Goal: Contribute content: Add original content to the website for others to see

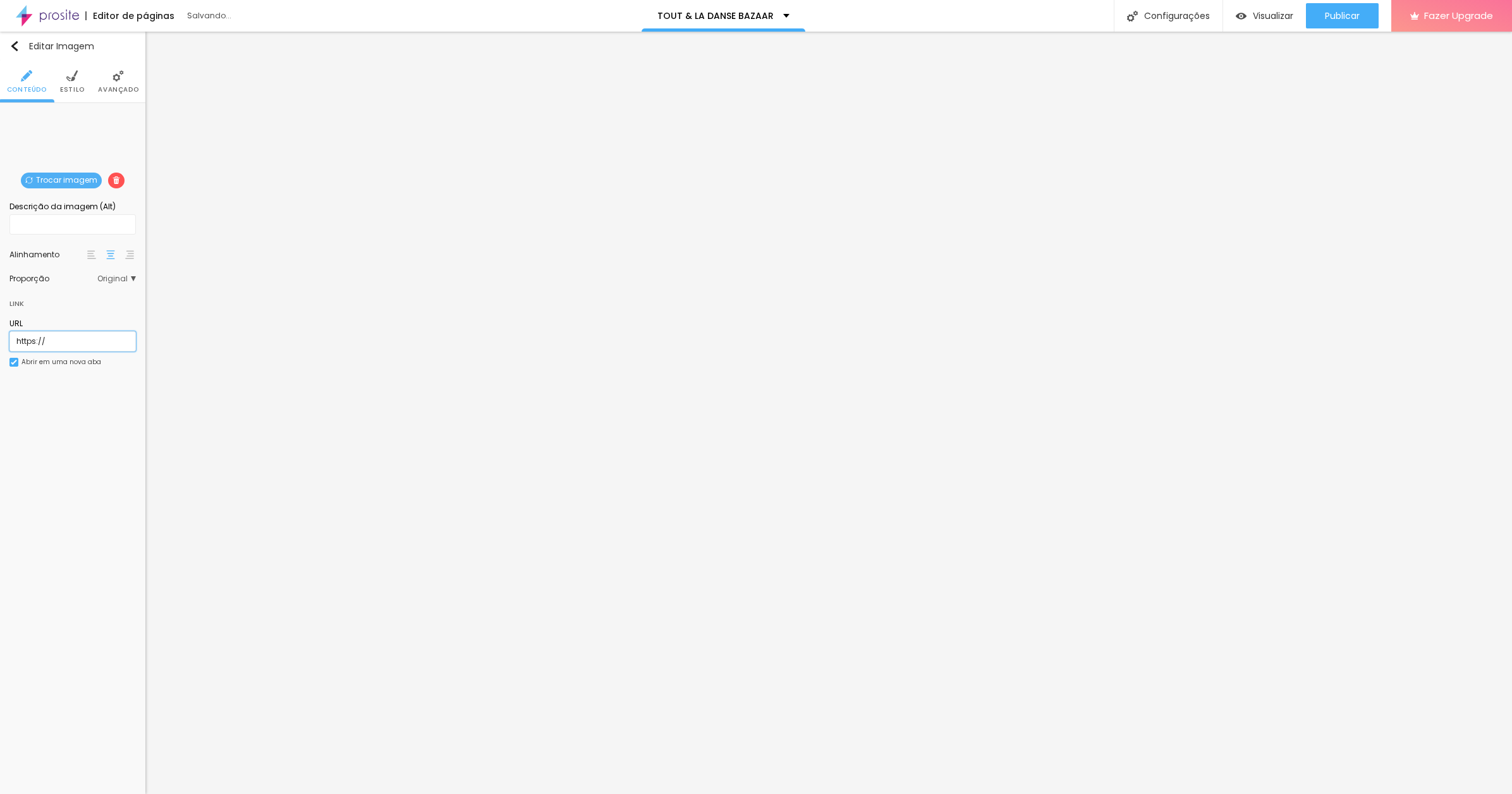
drag, startPoint x: 50, startPoint y: 337, endPoint x: -4, endPoint y: 337, distance: 54.0
click at [0, 337] on html "Editor de páginas Salvando... TOUT & LA DANSE BAZAAR Configurações Configuraçõe…" at bounding box center [756, 397] width 1512 height 794
paste input "www.contrado.co.uk/stores/toutladansebazaar/vila-ida-lov/cloth-red-lion-2805060"
type input "https://www.contrado.co.uk/stores/toutladansebazaar/vila-ida-lov/cloth-red-lion…"
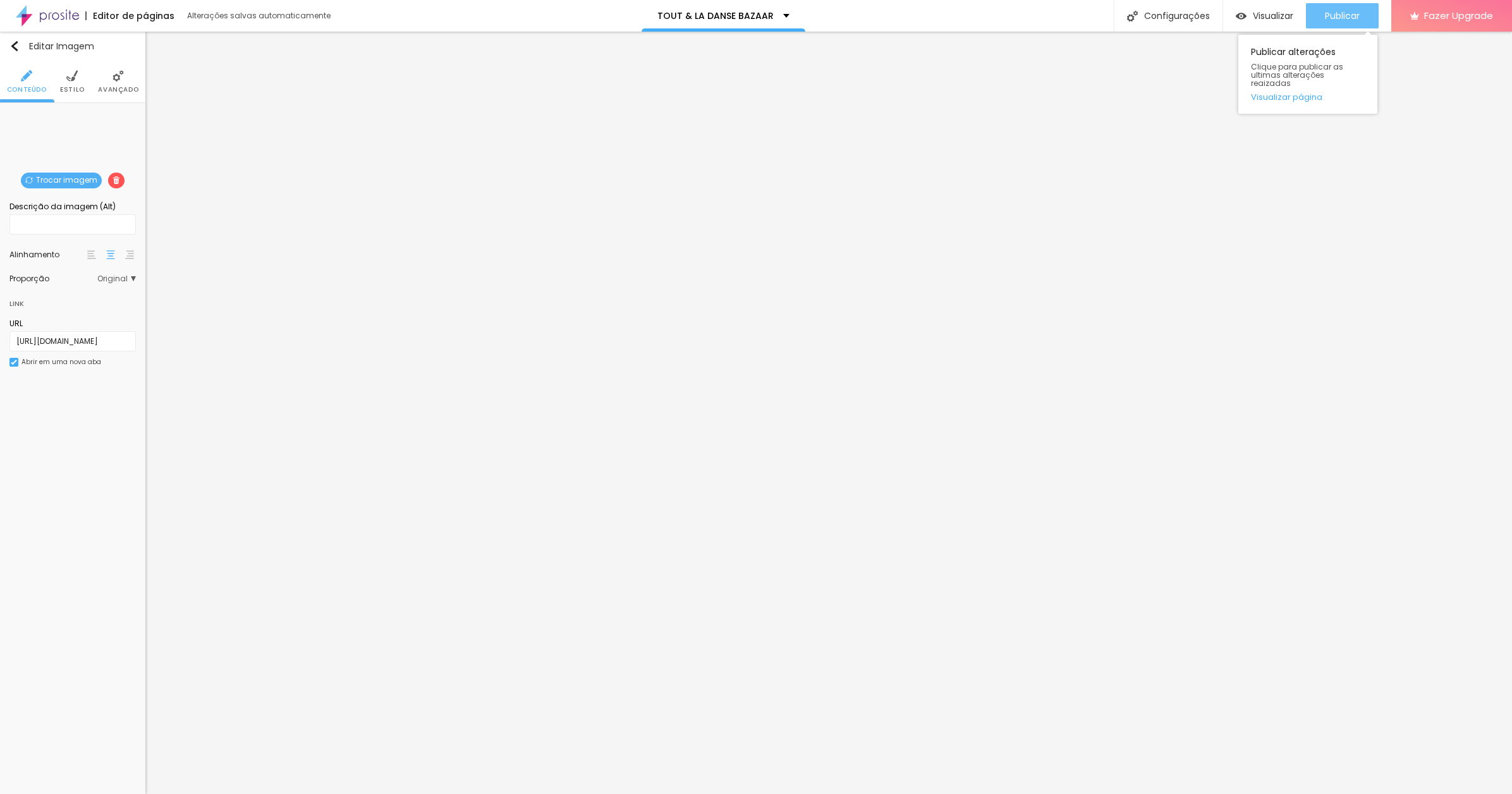
click at [1341, 14] on span "Publicar" at bounding box center [1342, 16] width 35 height 10
drag, startPoint x: 52, startPoint y: 341, endPoint x: 9, endPoint y: 341, distance: 43.0
click at [9, 341] on div "Trocar imagem Descrição da imagem (Alt) Alinhamento Proporção Original Cinema 1…" at bounding box center [73, 248] width 146 height 288
paste input "www.contrado.co.uk/stores/toutladansebazaar/vila-ida-lov/cloth-inner-peace-2805…"
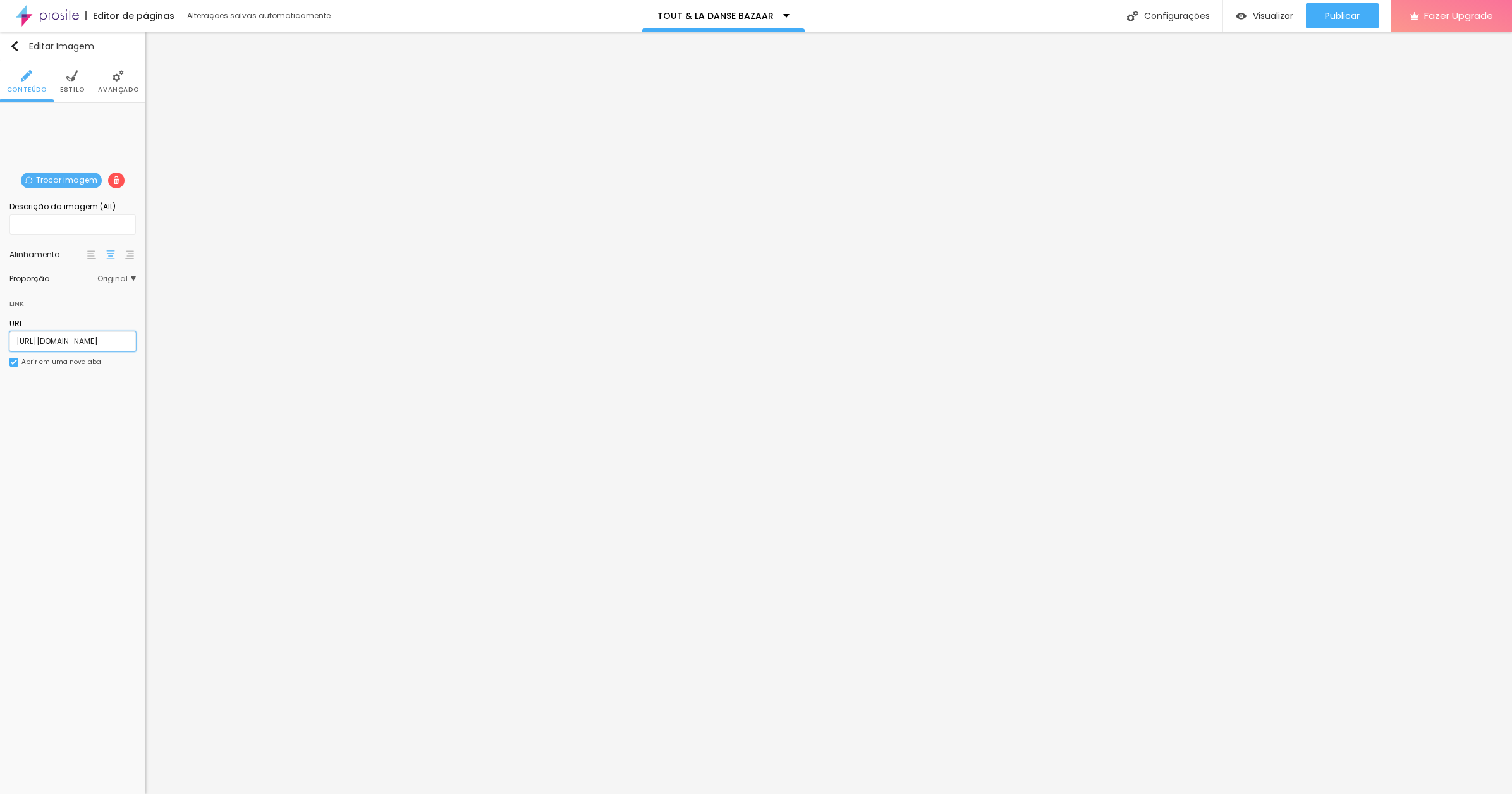
scroll to position [0, 254]
type input "https://www.contrado.co.uk/stores/toutladansebazaar/vila-ida-lov/cloth-inner-pe…"
click at [1325, 8] on div "Publicar" at bounding box center [1342, 16] width 35 height 25
drag, startPoint x: 58, startPoint y: 340, endPoint x: -14, endPoint y: 343, distance: 72.1
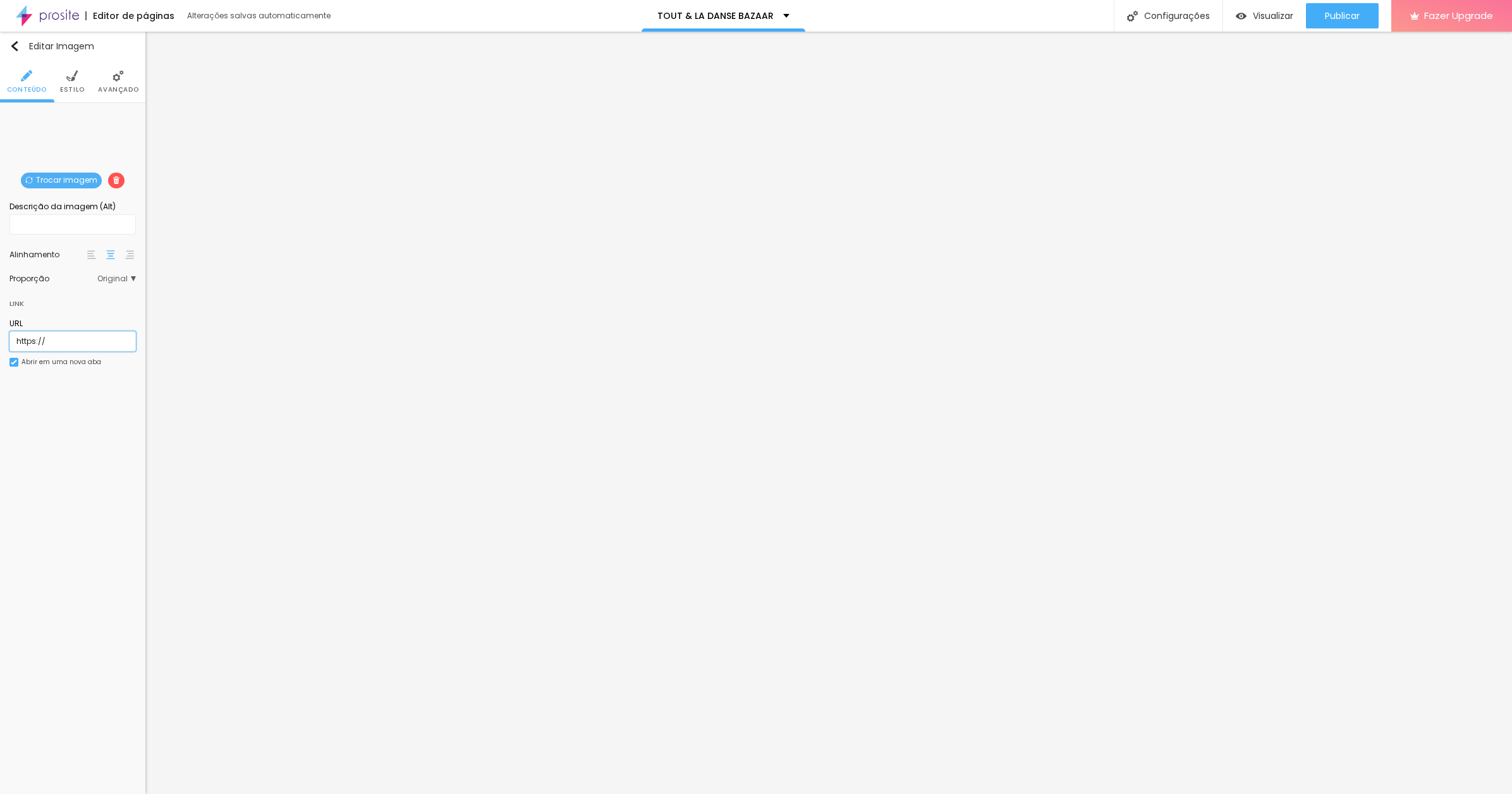
click at [0, 343] on html "Editor de páginas Alterações salvas automaticamente TOUT & LA DANSE BAZAAR Conf…" at bounding box center [756, 397] width 1512 height 794
paste input "www.contrado.co.uk/stores/toutladansebazaar/vila-ida-lov/cloth-soulblossom-2805…"
type input "https://www.contrado.co.uk/stores/toutladansebazaar/vila-ida-lov/cloth-soulblos…"
click at [1354, 17] on span "Publicar" at bounding box center [1342, 16] width 35 height 10
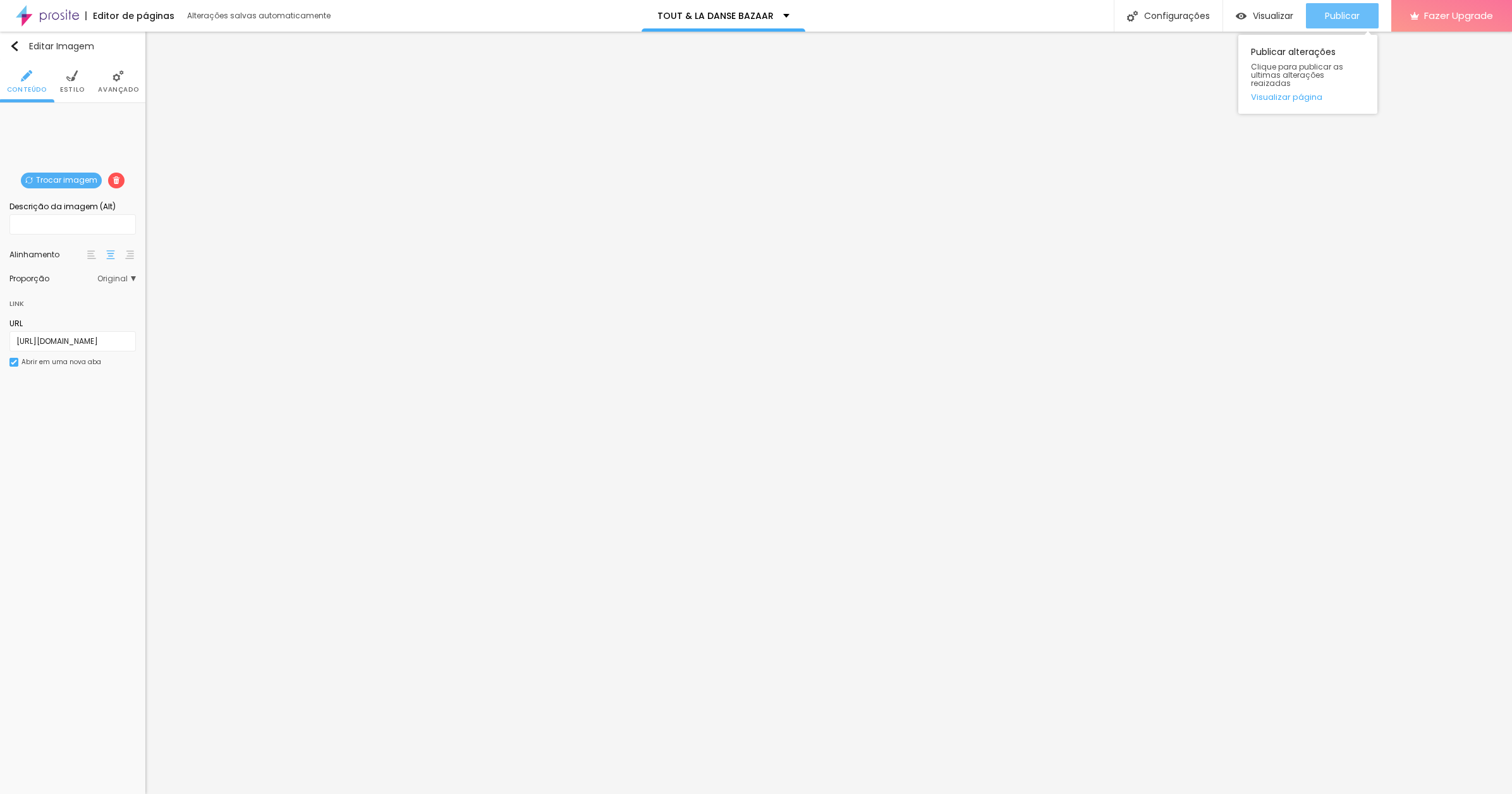
scroll to position [0, 0]
drag, startPoint x: 112, startPoint y: 514, endPoint x: 139, endPoint y: 500, distance: 30.4
click at [112, 514] on div "Editar Imagem Conteúdo Estilo Avançado Trocar imagem Descrição da imagem (Alt) …" at bounding box center [73, 412] width 146 height 763
drag, startPoint x: 58, startPoint y: 344, endPoint x: 2, endPoint y: 343, distance: 56.0
click at [2, 343] on div "Trocar imagem Descrição da imagem (Alt) Alinhamento Proporção Original Cinema 1…" at bounding box center [73, 248] width 146 height 288
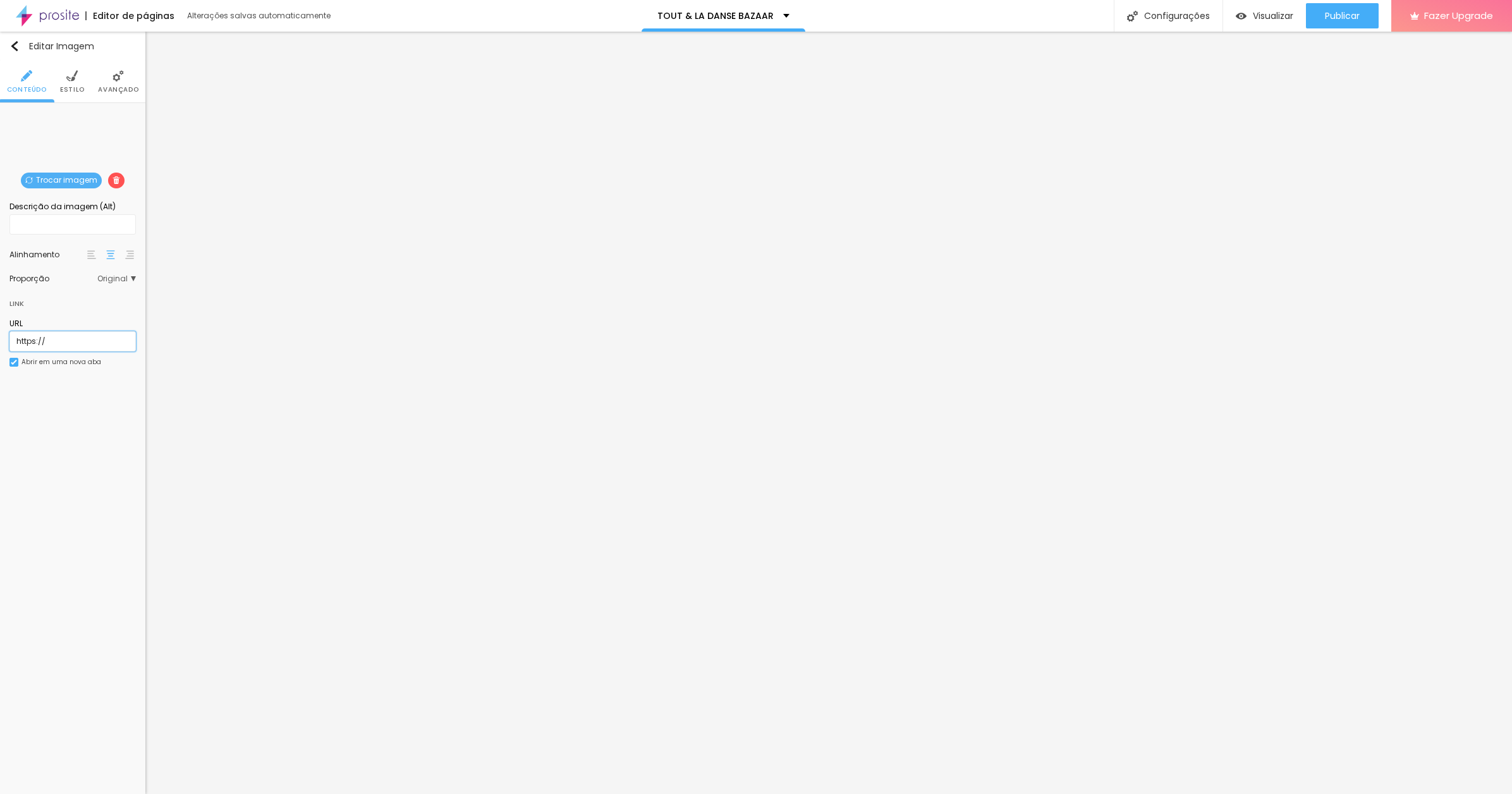
paste input "www.contrado.co.uk/stores/toutladansebazaar/des-oiseaux-brasil/cloth-fumes-of-b…"
type input "[URL][DOMAIN_NAME]"
drag, startPoint x: 20, startPoint y: 340, endPoint x: 1, endPoint y: 338, distance: 19.1
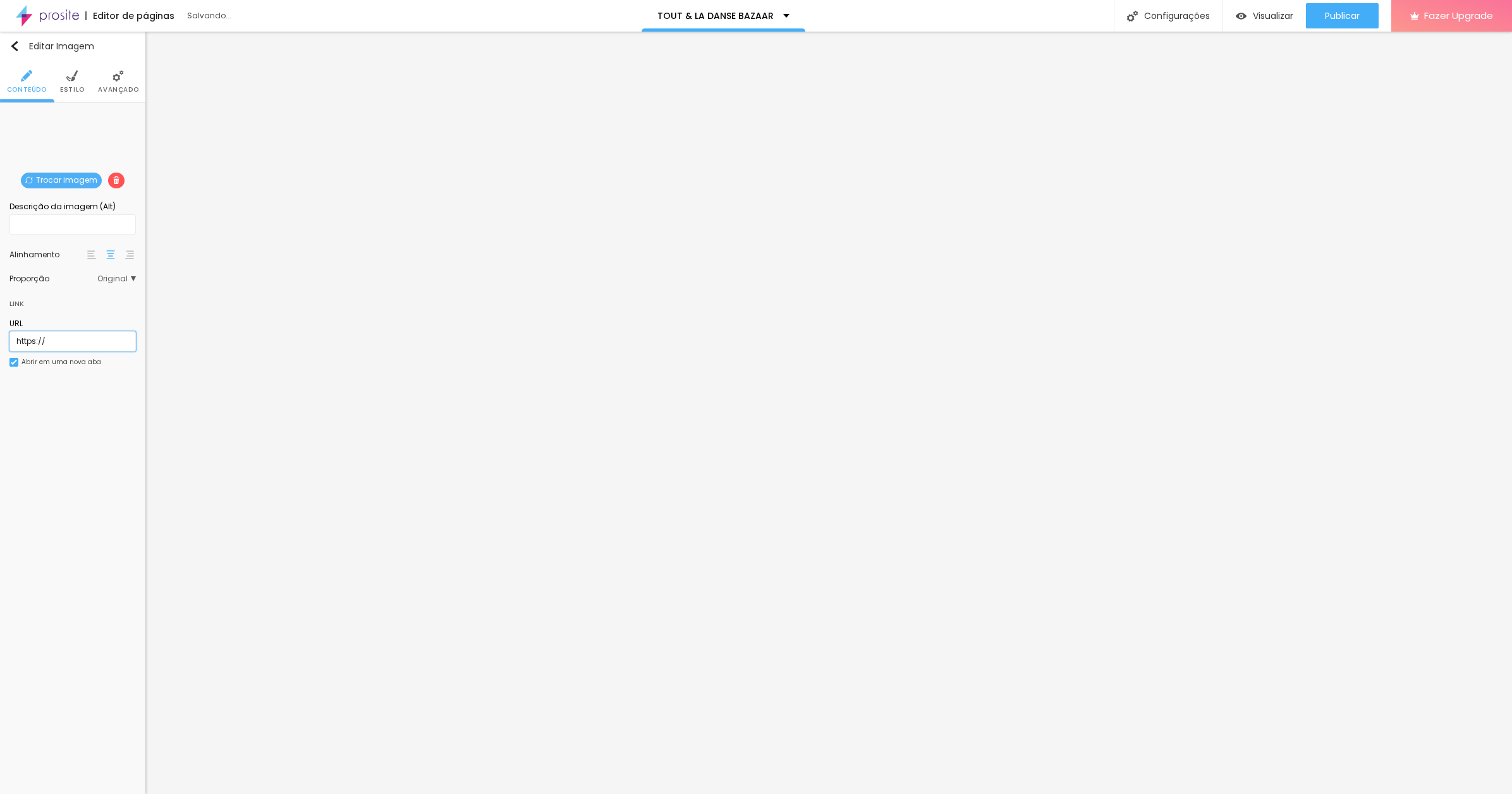
click at [1, 338] on div "Trocar imagem Descrição da imagem (Alt) Alinhamento Proporção Original Cinema 1…" at bounding box center [73, 248] width 146 height 288
paste input "[DOMAIN_NAME][URL]"
type input "[URL][DOMAIN_NAME]"
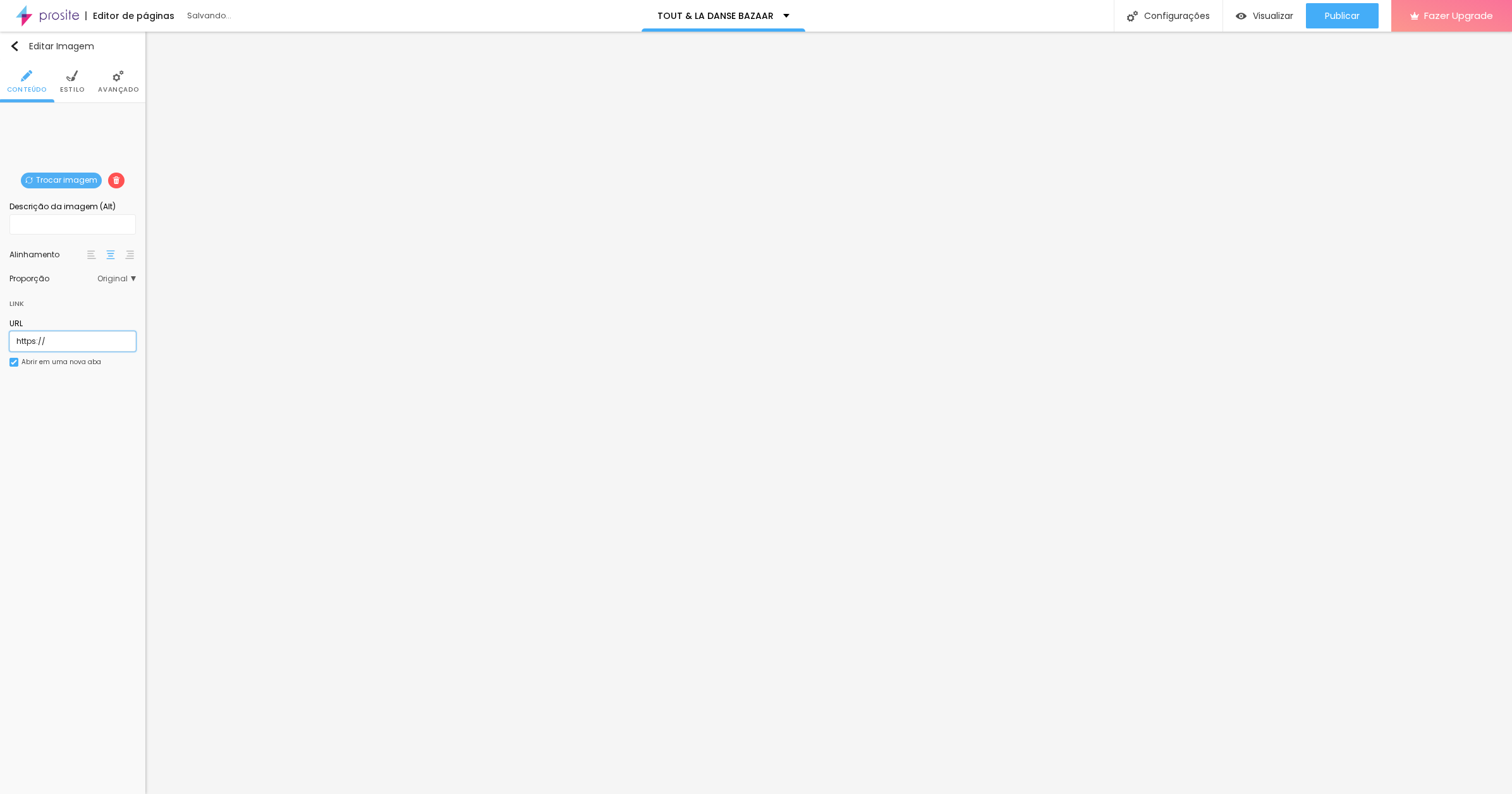
drag, startPoint x: 54, startPoint y: 342, endPoint x: 17, endPoint y: 337, distance: 37.3
click at [7, 340] on div "Trocar imagem Descrição da imagem (Alt) Alinhamento Proporção Original Cinema 1…" at bounding box center [73, 248] width 146 height 288
paste input "[DOMAIN_NAME][URL]"
type input "[URL][DOMAIN_NAME]"
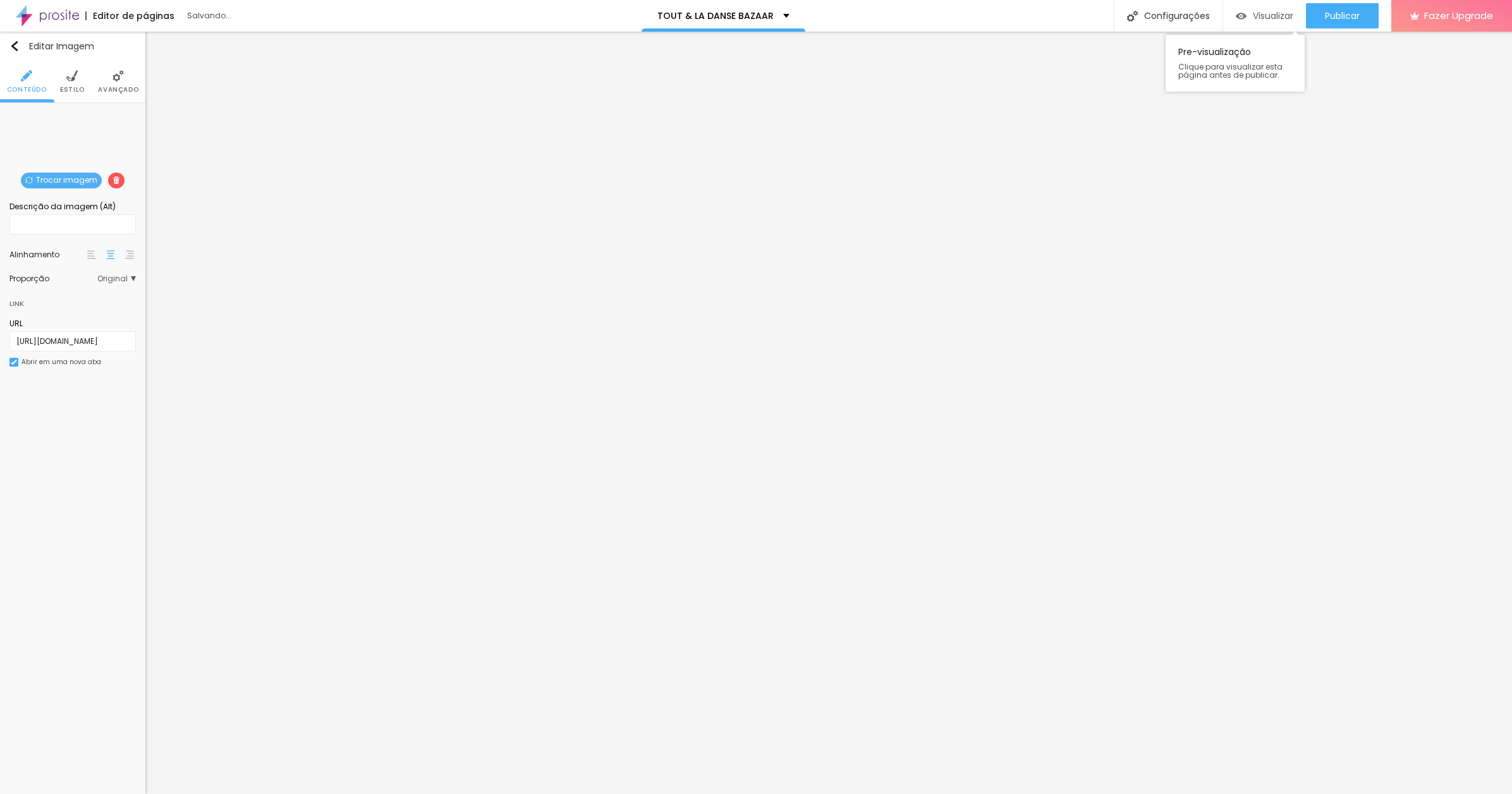
drag, startPoint x: 1339, startPoint y: 16, endPoint x: 1256, endPoint y: 3, distance: 84.0
click at [1338, 15] on span "Publicar" at bounding box center [1342, 16] width 35 height 10
click at [1332, 11] on span "Publicar" at bounding box center [1342, 16] width 35 height 10
drag, startPoint x: 53, startPoint y: 338, endPoint x: 16, endPoint y: 344, distance: 37.5
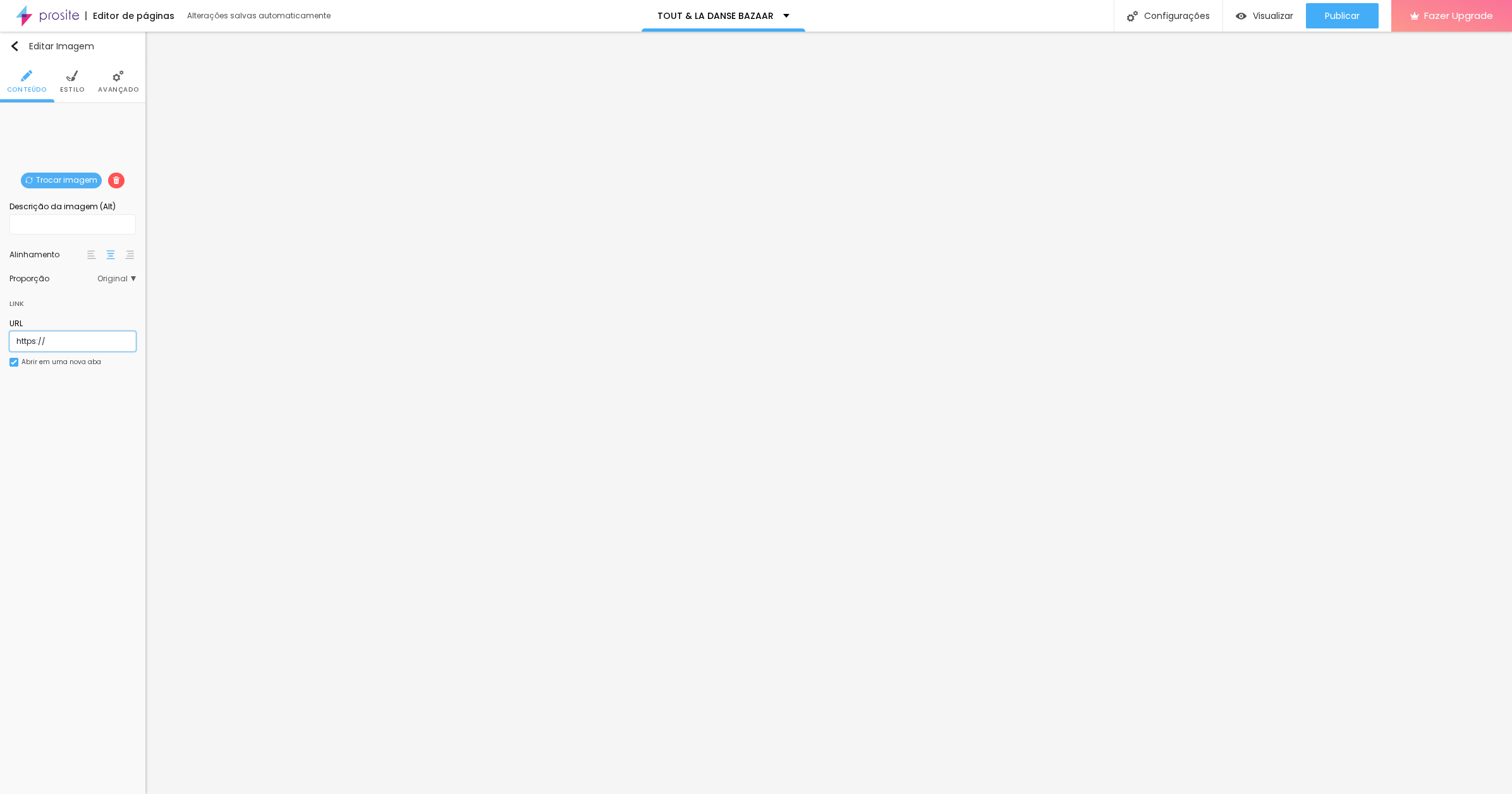
click at [0, 342] on html "Editor de páginas Alterações salvas automaticamente TOUT & LA DANSE BAZAAR Conf…" at bounding box center [756, 397] width 1512 height 794
paste input "[DOMAIN_NAME][URL]"
type input "[URL][DOMAIN_NAME]"
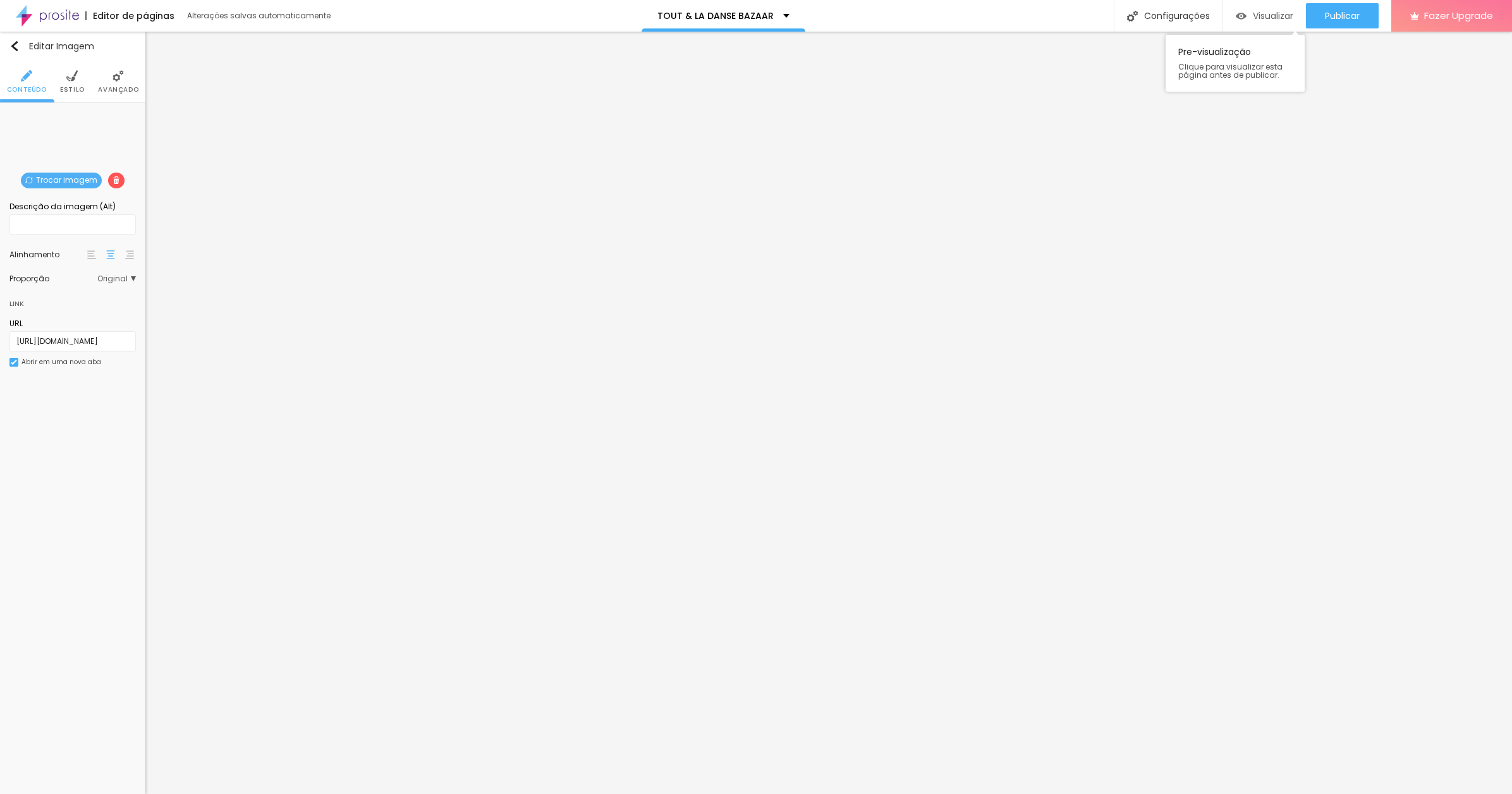
drag, startPoint x: 1349, startPoint y: 8, endPoint x: 1294, endPoint y: 11, distance: 55.1
click at [1349, 8] on div "Publicar" at bounding box center [1342, 16] width 35 height 25
drag, startPoint x: 50, startPoint y: 338, endPoint x: 24, endPoint y: 341, distance: 26.2
click at [15, 339] on input "https://" at bounding box center [73, 342] width 127 height 20
paste input "[DOMAIN_NAME][URL]"
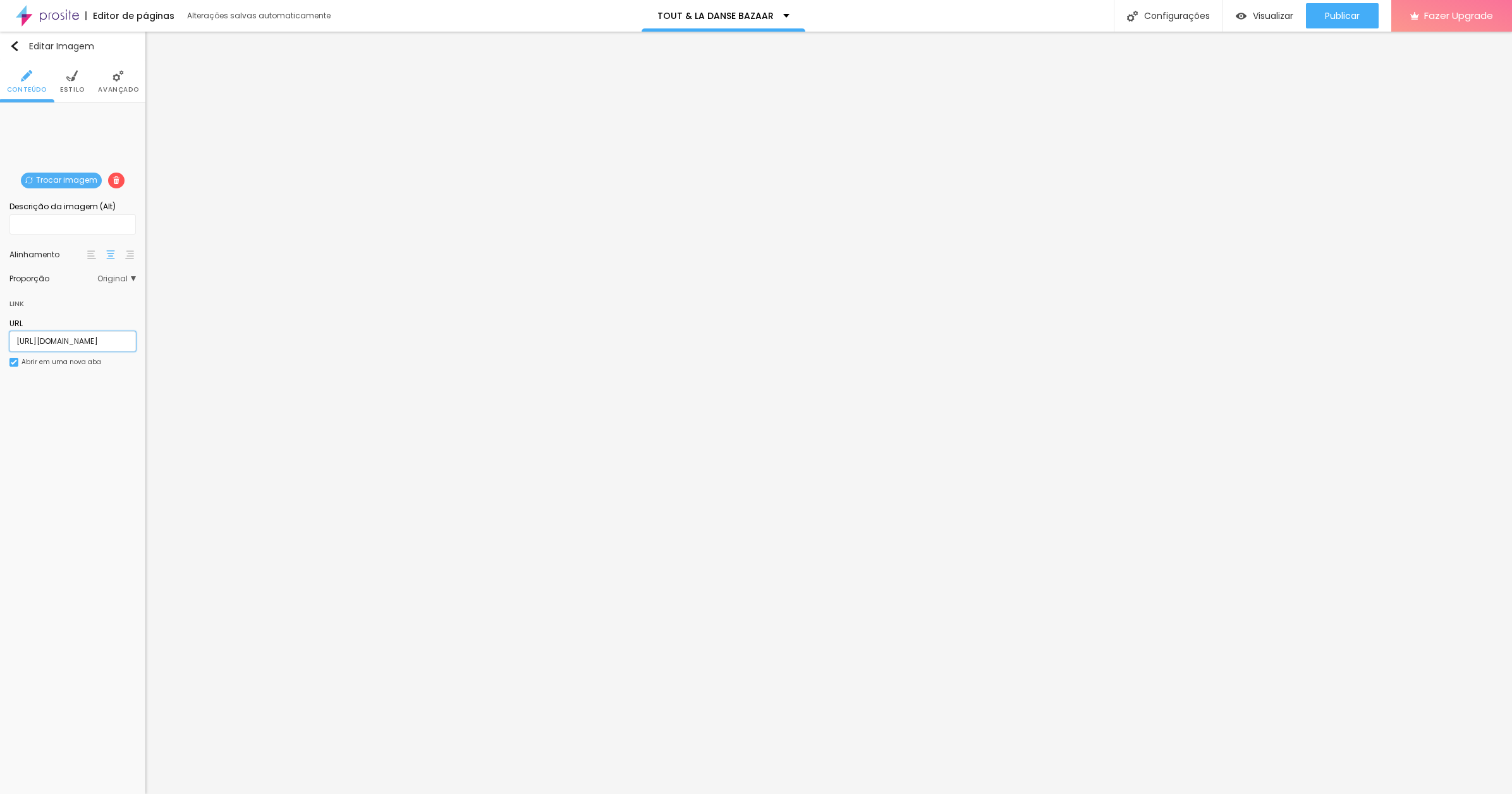
scroll to position [0, 259]
type input "[URL][DOMAIN_NAME]"
click at [1335, 17] on span "Publicar" at bounding box center [1342, 16] width 35 height 10
click at [1276, 12] on span "Visualizar" at bounding box center [1273, 16] width 40 height 10
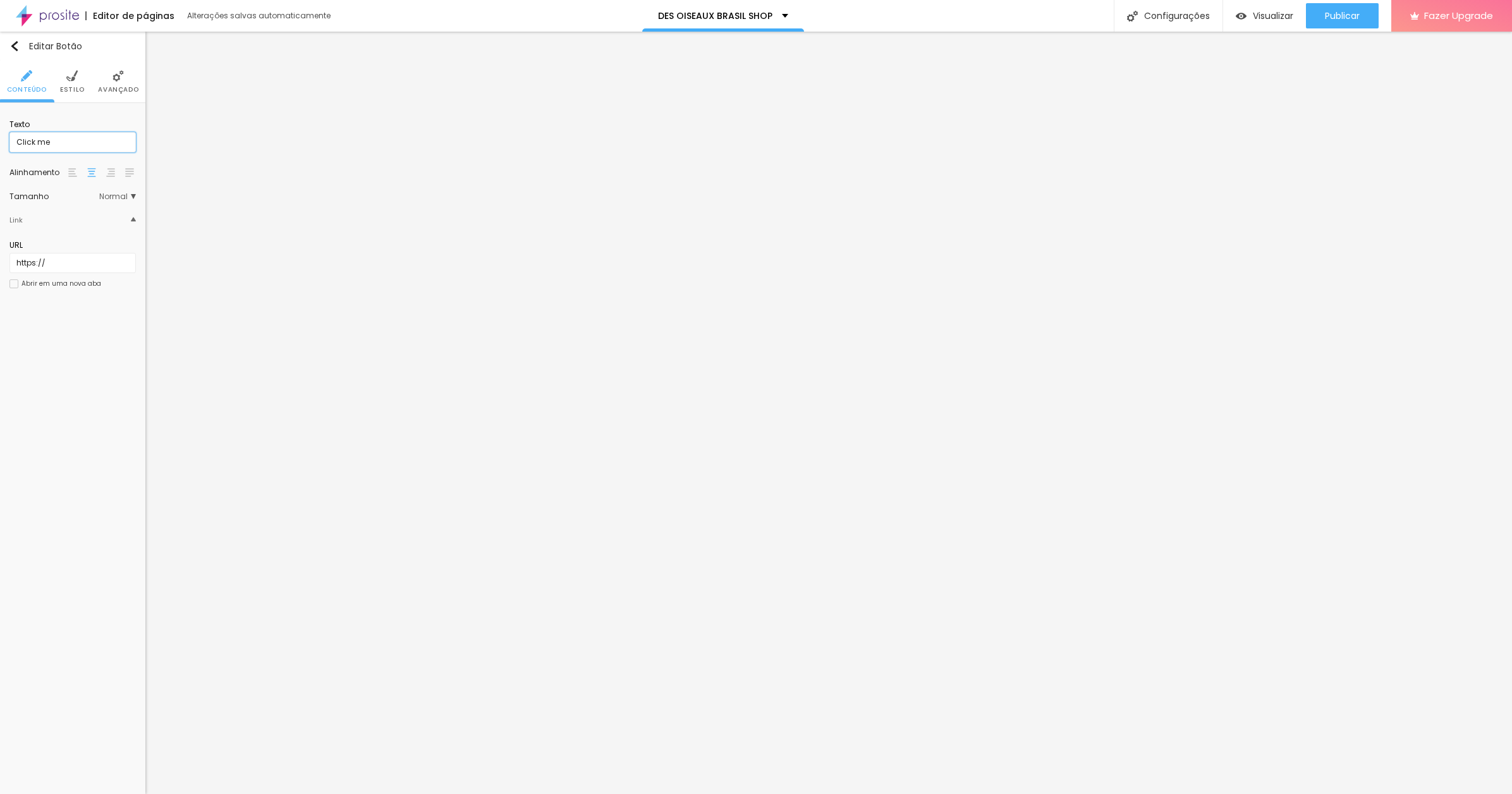
drag, startPoint x: 58, startPoint y: 142, endPoint x: -22, endPoint y: 139, distance: 80.1
click at [0, 139] on html "Editor de páginas Alterações salvas automaticamente DES OISEAUX BRASIL SHOP Con…" at bounding box center [756, 397] width 1512 height 794
type input "FLOWERY DARKNESS"
drag, startPoint x: 59, startPoint y: 264, endPoint x: 12, endPoint y: 261, distance: 47.1
click at [12, 261] on input "https://" at bounding box center [73, 263] width 127 height 20
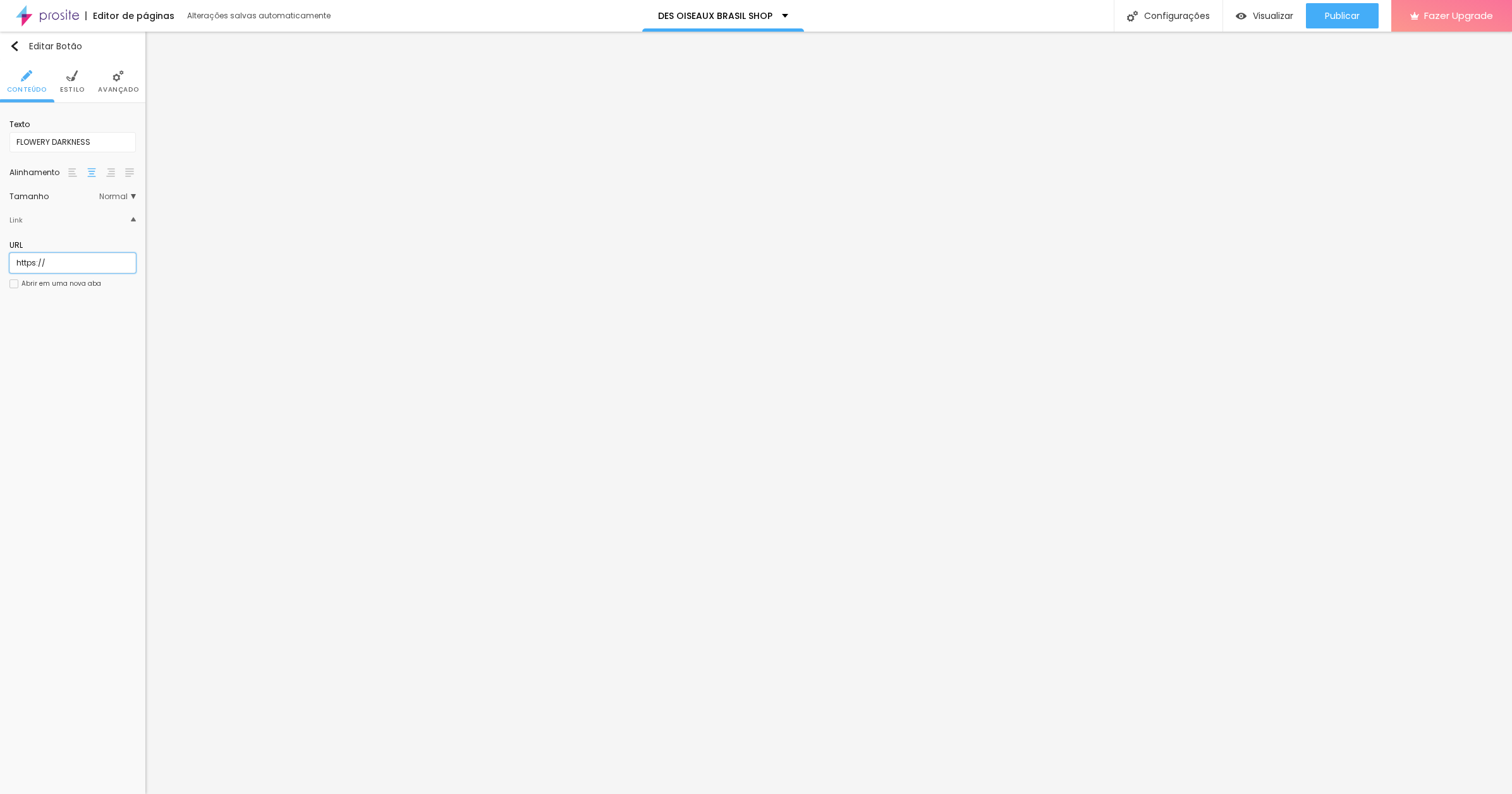
paste input "[DOMAIN_NAME][URL]"
type input "[URL][DOMAIN_NAME]"
click at [2, 340] on div "Trocar imagem Descrição da imagem (Alt) Alinhamento Proporção 1:1 Quadrado Cine…" at bounding box center [73, 248] width 146 height 288
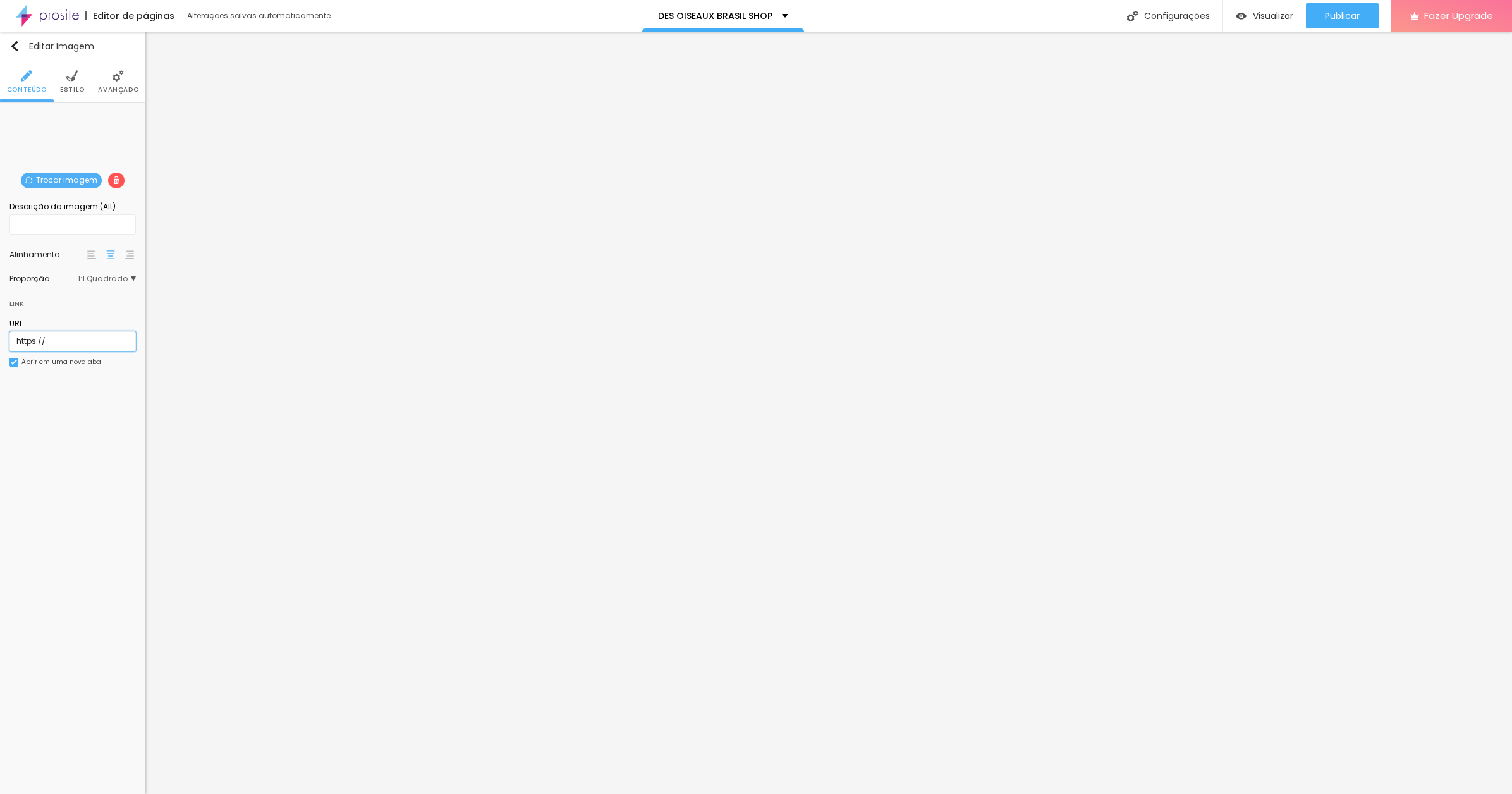
paste input "[DOMAIN_NAME][URL]"
type input "[URL][DOMAIN_NAME]"
click at [1341, 15] on span "Publicar" at bounding box center [1342, 16] width 35 height 10
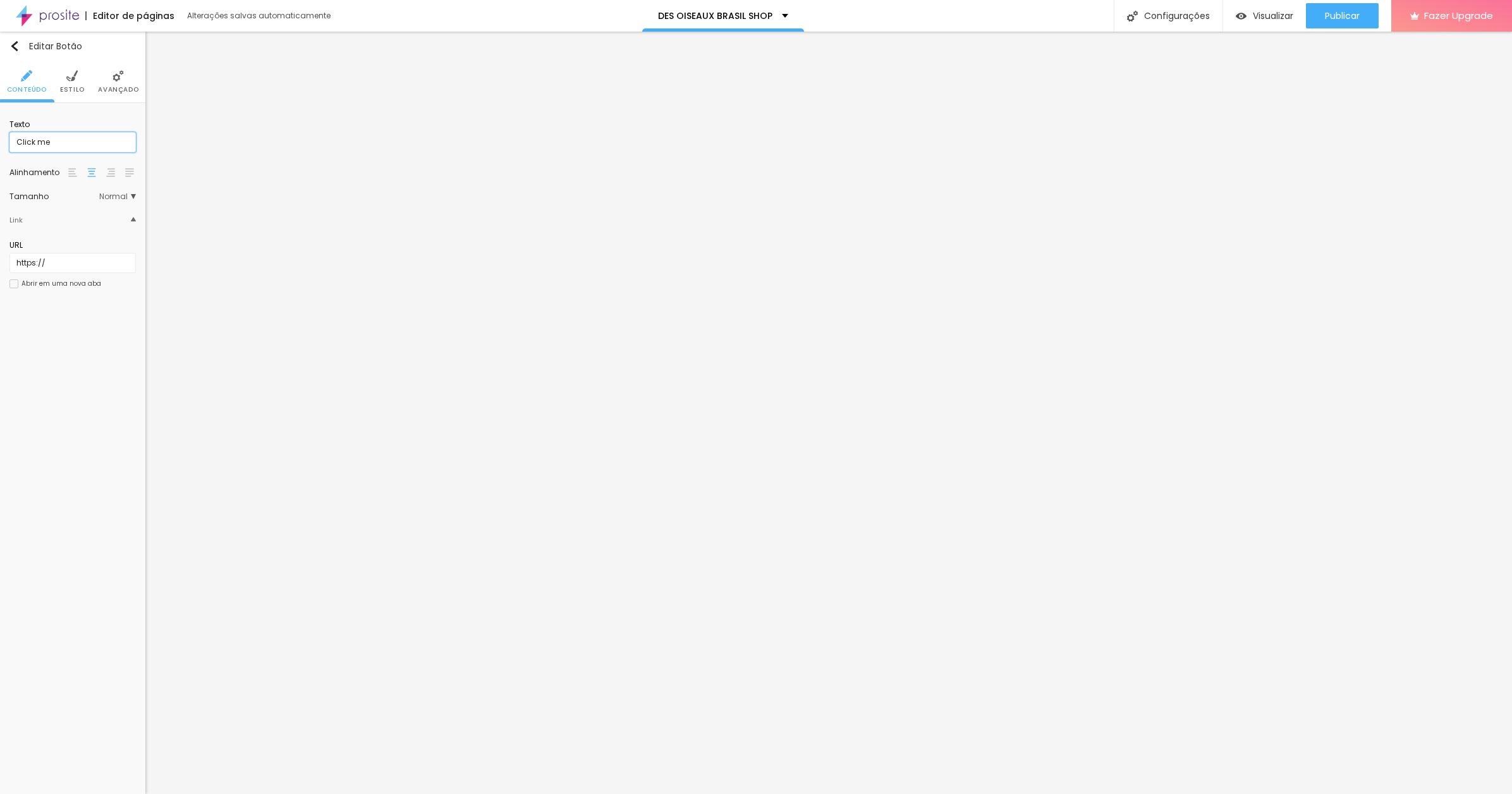
drag, startPoint x: 60, startPoint y: 140, endPoint x: 1, endPoint y: 137, distance: 59.1
click at [0, 139] on html "Editor de páginas Alterações salvas automaticamente DES OISEAUX BRASIL SHOP Con…" at bounding box center [756, 397] width 1512 height 794
type input "MYSTIC HEX"
click at [110, 280] on div "Abrir em uma nova aba" at bounding box center [73, 284] width 127 height 9
drag, startPoint x: 59, startPoint y: 259, endPoint x: -16, endPoint y: 265, distance: 75.2
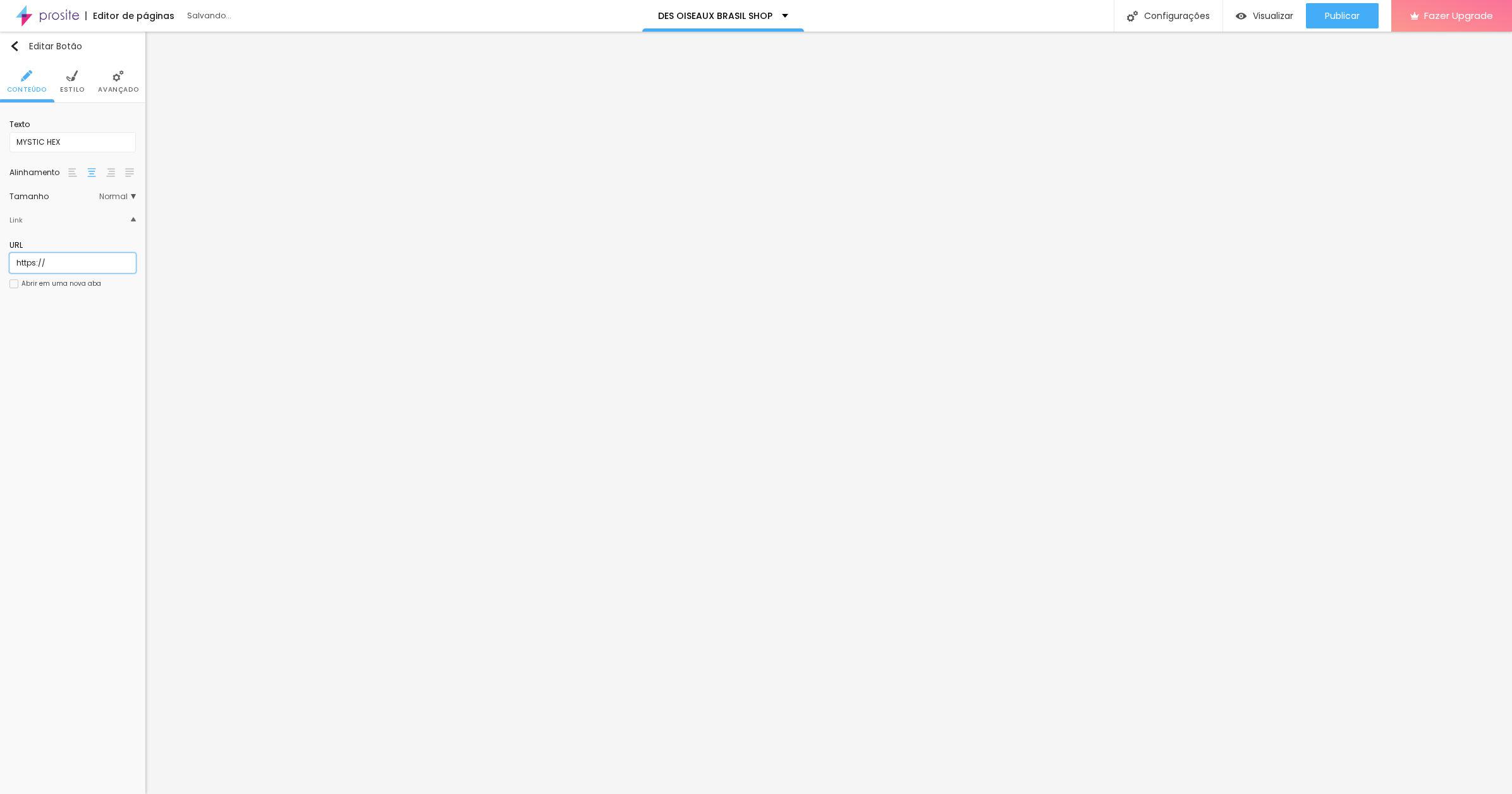
click at [0, 265] on html "Editor de páginas Salvando... DES OISEAUX BRASIL SHOP Configurações Configuraçõ…" at bounding box center [756, 397] width 1512 height 794
paste input "[DOMAIN_NAME][URL]"
type input "[URL][DOMAIN_NAME]"
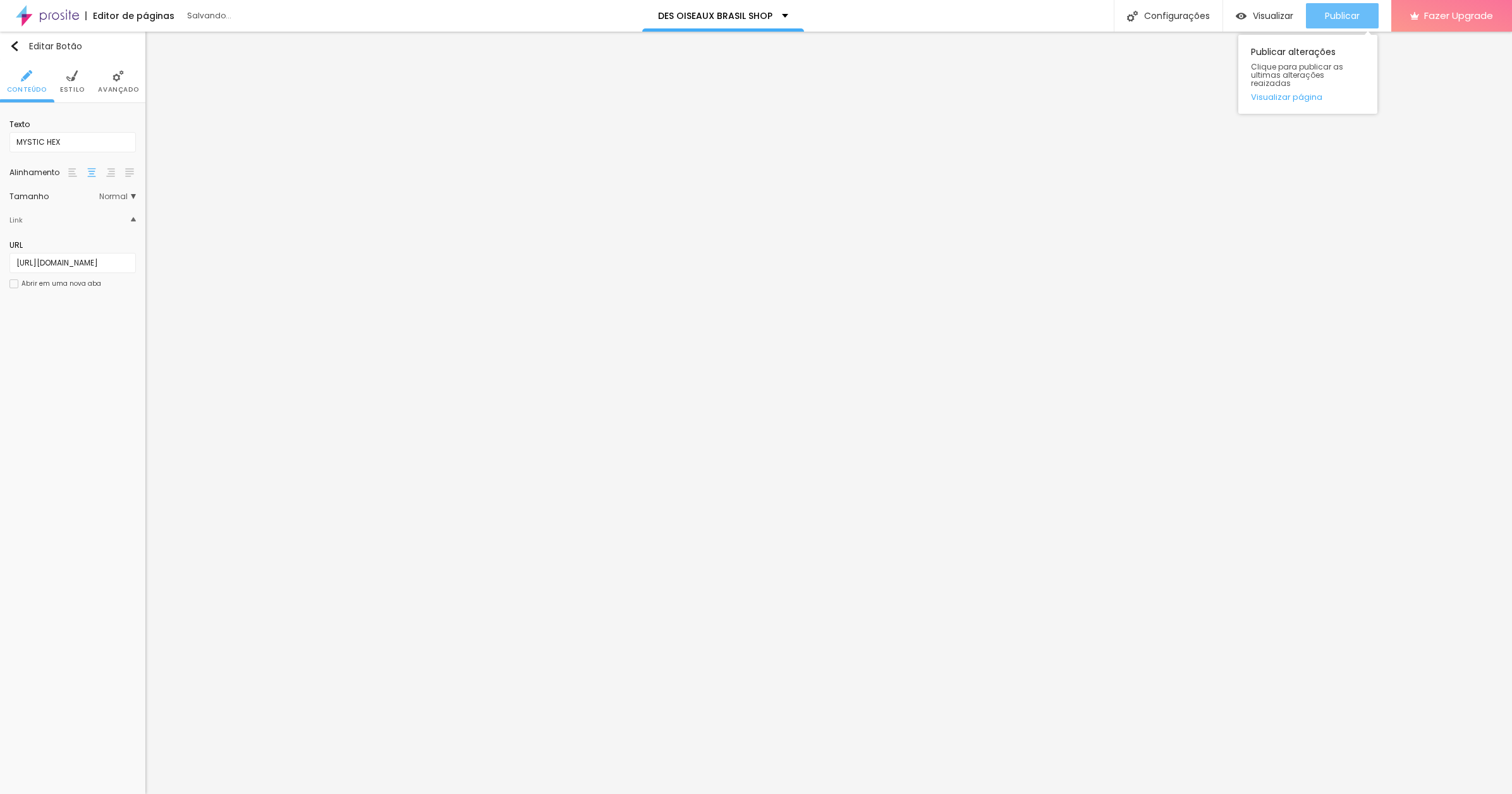
click at [1338, 20] on span "Publicar" at bounding box center [1342, 16] width 35 height 10
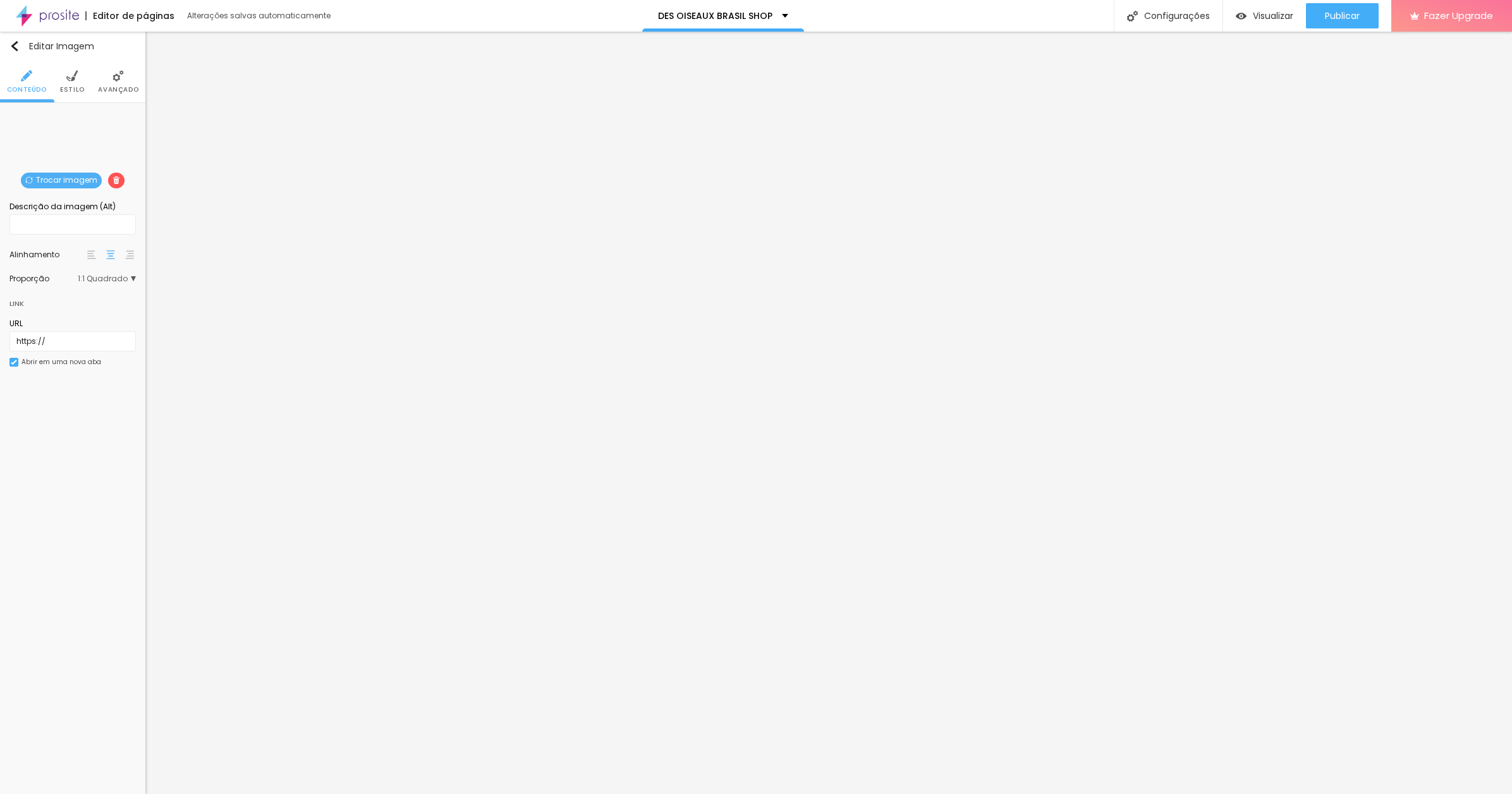
click at [49, 175] on span "Trocar imagem" at bounding box center [61, 180] width 81 height 16
drag, startPoint x: 59, startPoint y: 341, endPoint x: 33, endPoint y: 343, distance: 26.1
click at [0, 342] on html "Editor de páginas Alterações salvas automaticamente DES OISEAUX BRASIL SHOP Con…" at bounding box center [756, 397] width 1512 height 794
paste input "[DOMAIN_NAME][URL]"
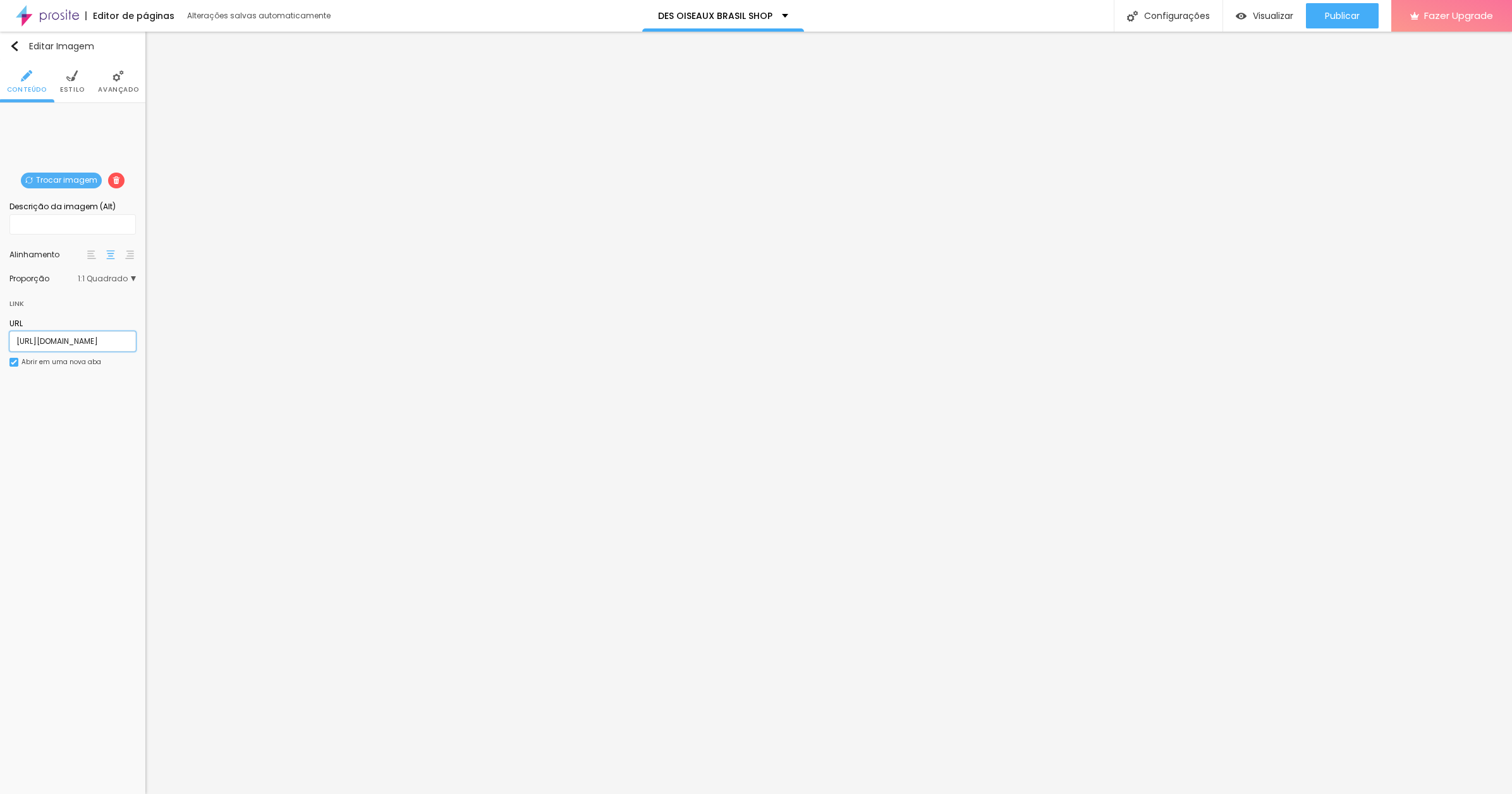
scroll to position [0, 282]
type input "[URL][DOMAIN_NAME]"
drag, startPoint x: 23, startPoint y: 261, endPoint x: 5, endPoint y: 263, distance: 18.1
click at [0, 262] on html "Editor de páginas Alterações salvas automaticamente DES OISEAUX BRASIL SHOP Con…" at bounding box center [756, 397] width 1512 height 794
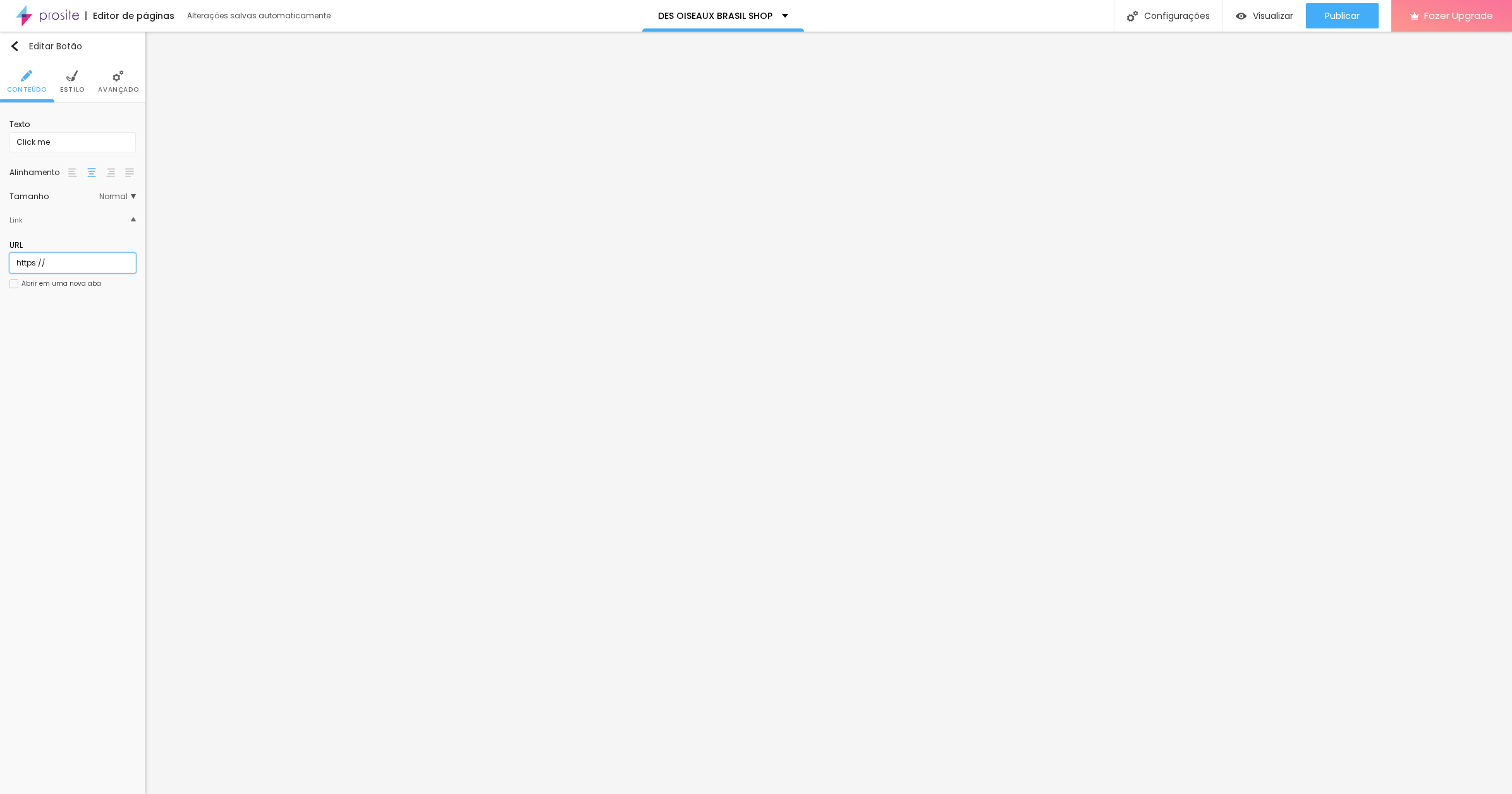
paste input "[DOMAIN_NAME][URL]"
type input "[URL][DOMAIN_NAME]"
drag, startPoint x: 40, startPoint y: 142, endPoint x: -10, endPoint y: 135, distance: 50.5
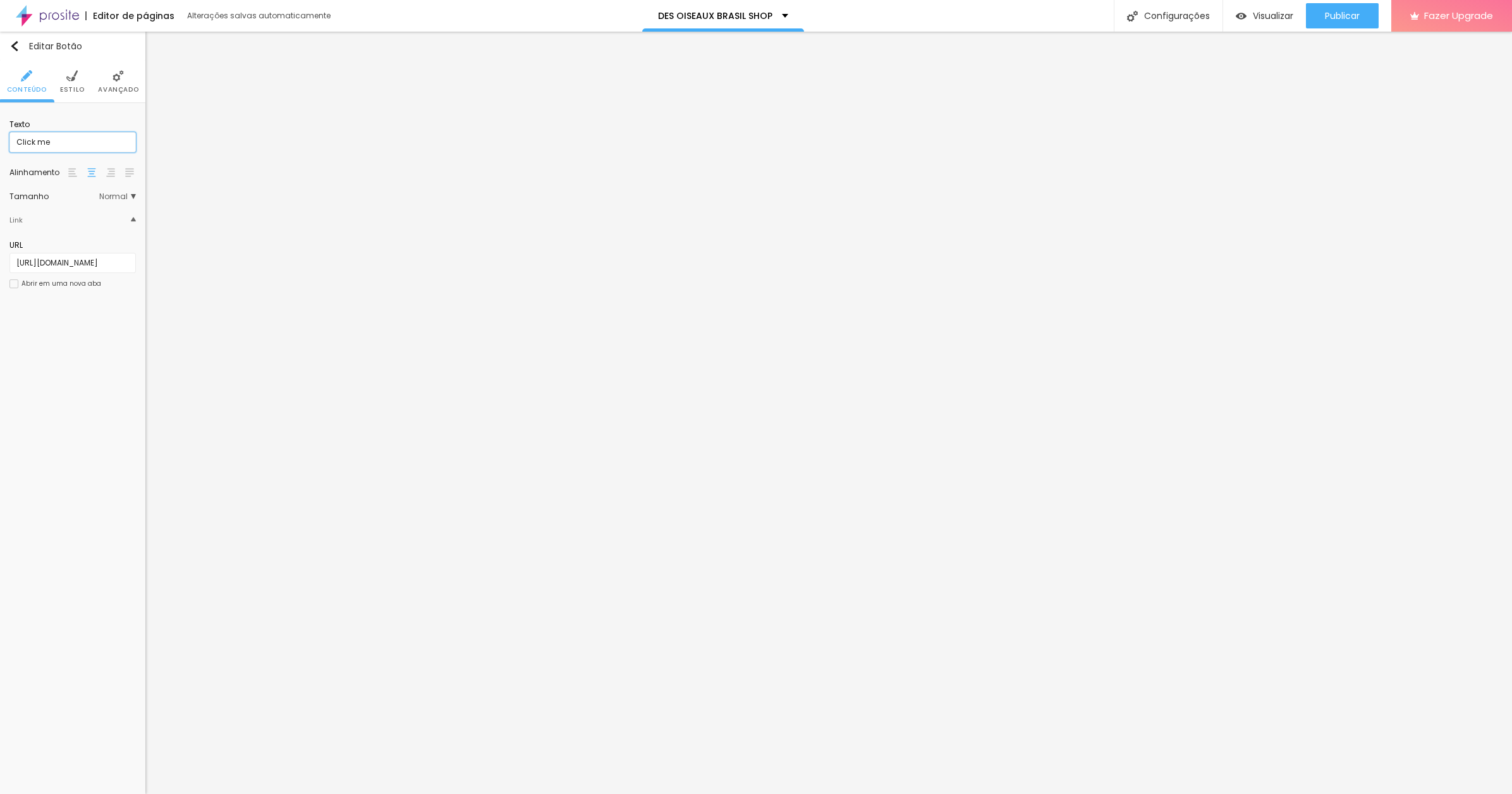
click at [0, 135] on html "Editor de páginas Alterações salvas automaticamente DES OISEAUX BRASIL SHOP Con…" at bounding box center [756, 397] width 1512 height 794
type input "GOLDEN GATE"
click at [1345, 16] on span "Publicar" at bounding box center [1342, 16] width 35 height 10
drag, startPoint x: 68, startPoint y: 140, endPoint x: -12, endPoint y: 139, distance: 80.0
click at [0, 139] on html "Editor de páginas Alterações salvas automaticamente DES OISEAUX BRASIL SHOP Con…" at bounding box center [756, 397] width 1512 height 794
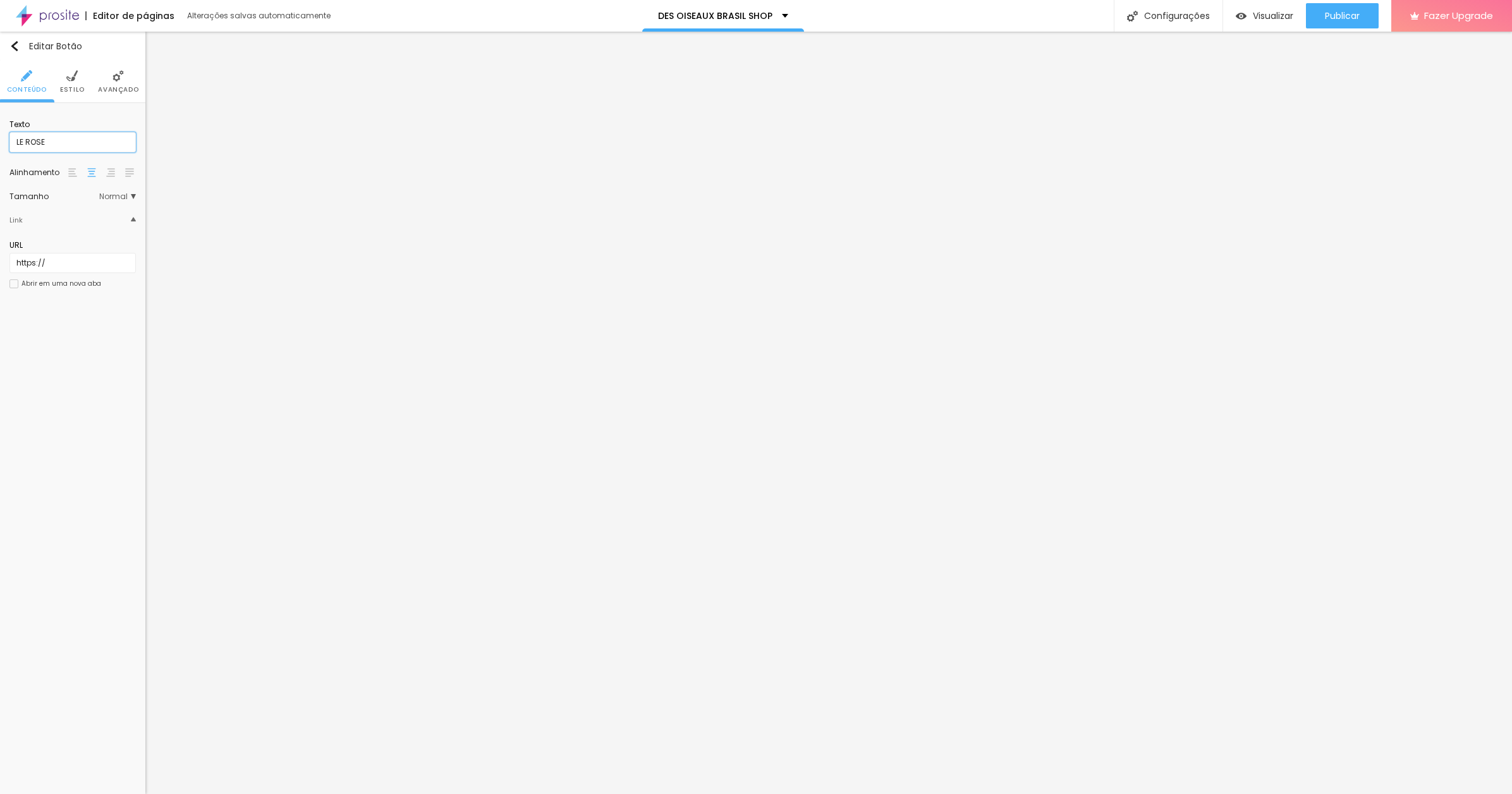
type input "LE ROSE"
drag, startPoint x: 54, startPoint y: 263, endPoint x: 15, endPoint y: 263, distance: 39.0
click at [3, 263] on div "Texto LE ROSE Alinhamento [GEOGRAPHIC_DATA] Link URL https:// Abrir em uma nova…" at bounding box center [73, 208] width 146 height 210
paste input "[DOMAIN_NAME][URL]"
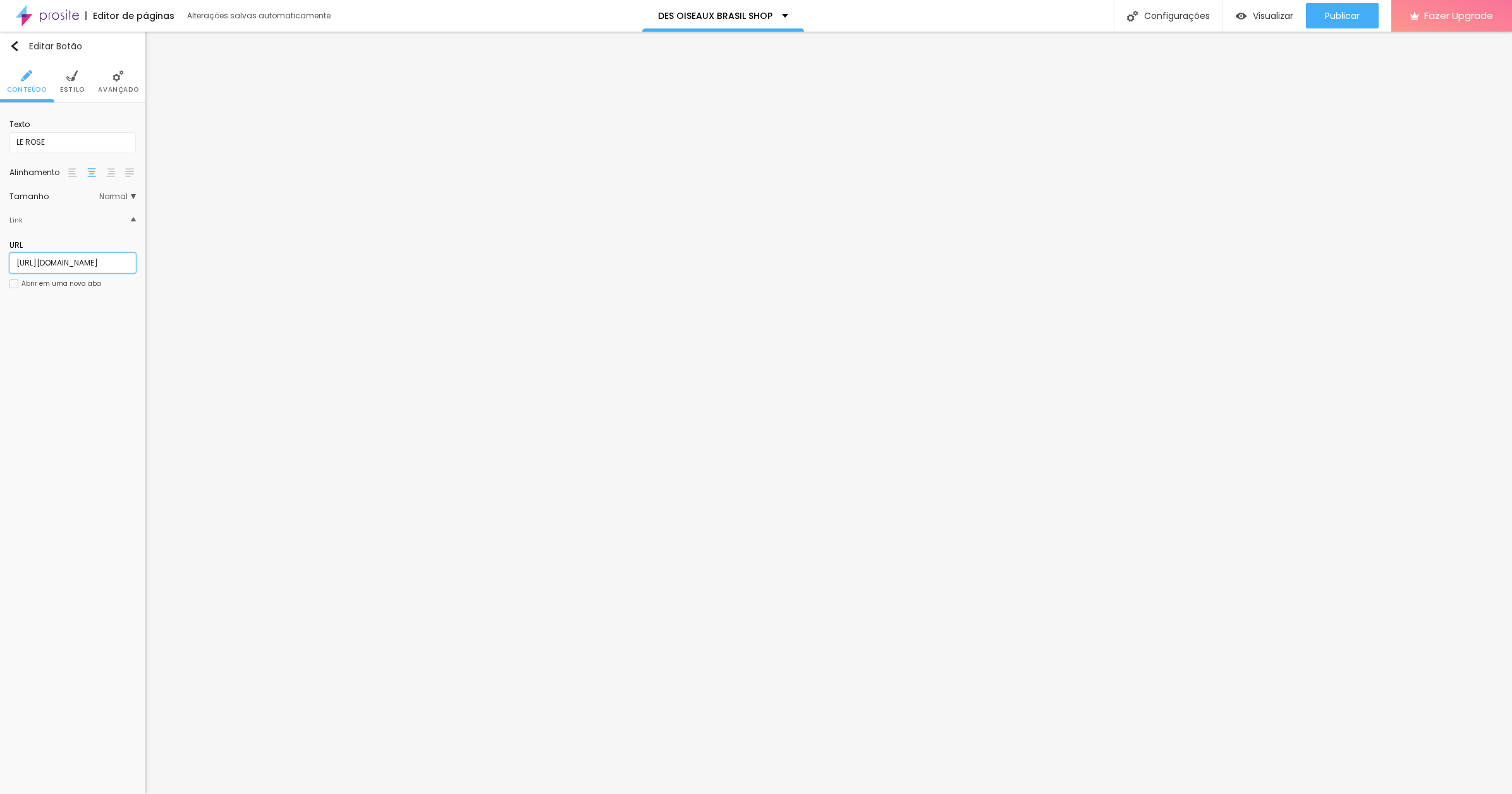
type input "[URL][DOMAIN_NAME]"
drag, startPoint x: 59, startPoint y: 342, endPoint x: 12, endPoint y: 340, distance: 47.0
click at [12, 340] on input "https://" at bounding box center [73, 342] width 127 height 20
paste input "[DOMAIN_NAME][URL]"
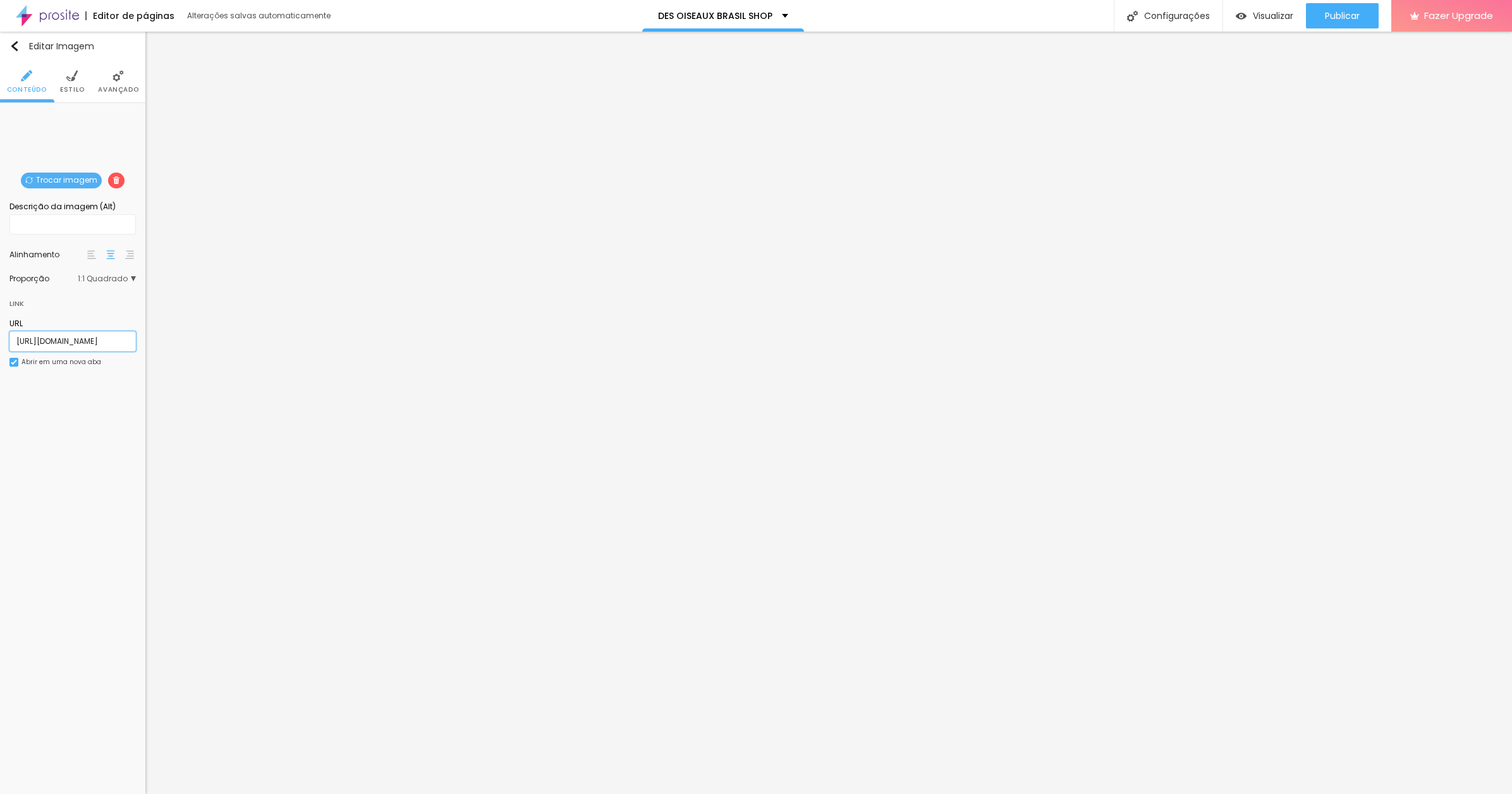
scroll to position [0, 259]
type input "[URL][DOMAIN_NAME]"
click at [1351, 18] on span "Publicar" at bounding box center [1342, 16] width 35 height 10
click at [1270, 14] on span "Visualizar" at bounding box center [1273, 16] width 40 height 10
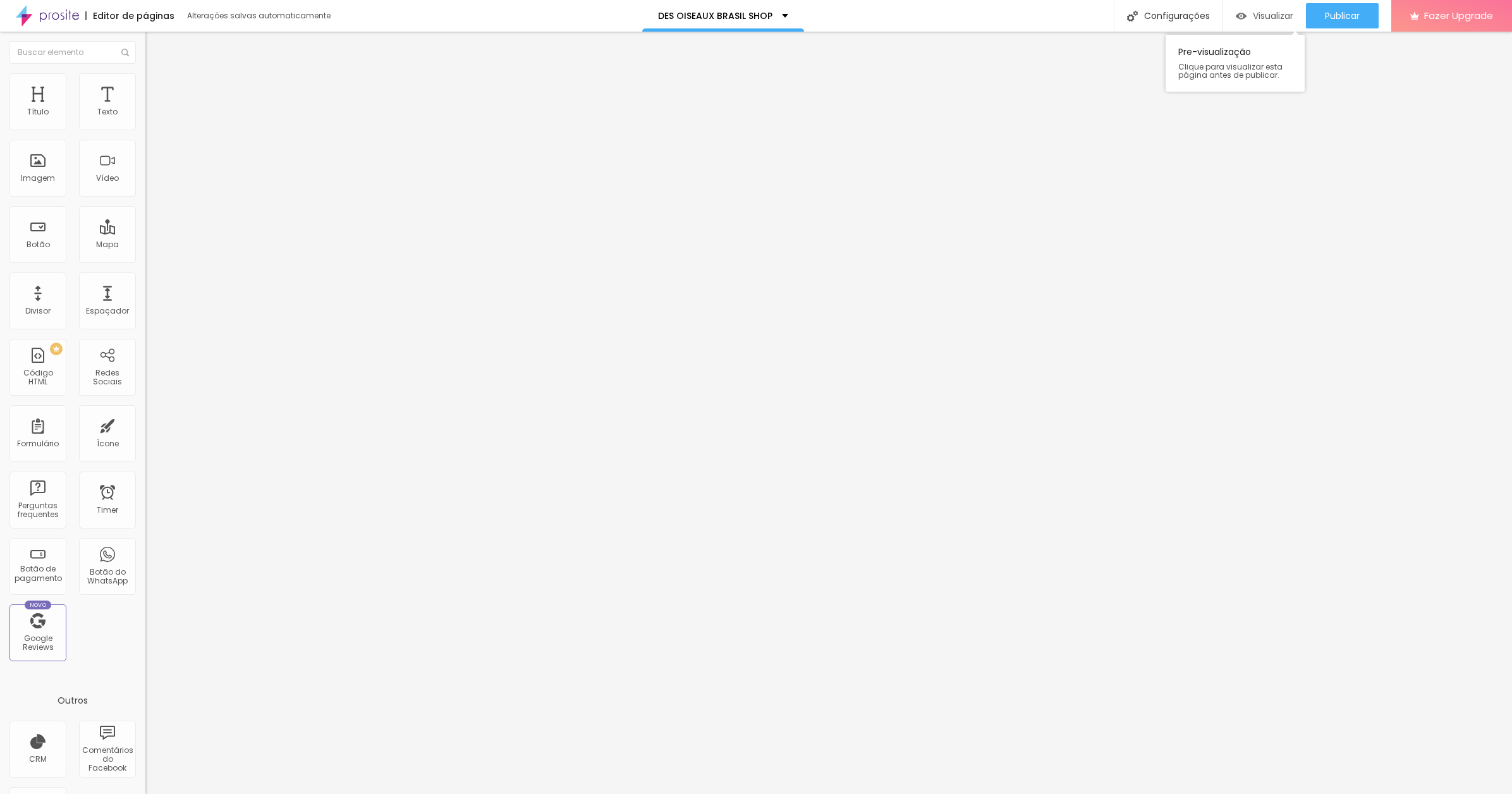
click at [1260, 16] on span "Visualizar" at bounding box center [1273, 16] width 40 height 10
click at [1270, 14] on span "Visualizar" at bounding box center [1273, 16] width 40 height 10
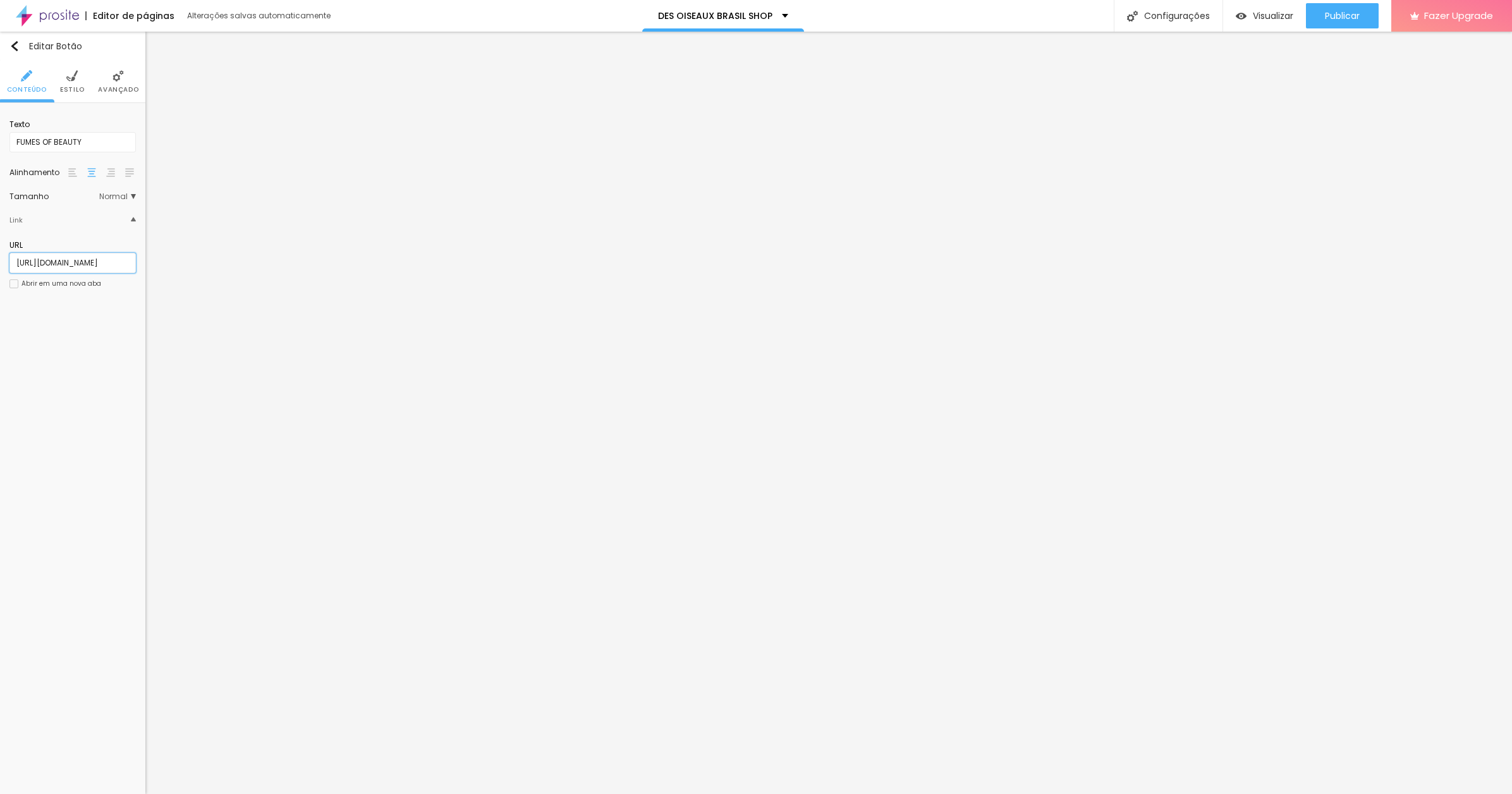
scroll to position [0, 309]
paste input "text"
type input "[URL][DOMAIN_NAME]"
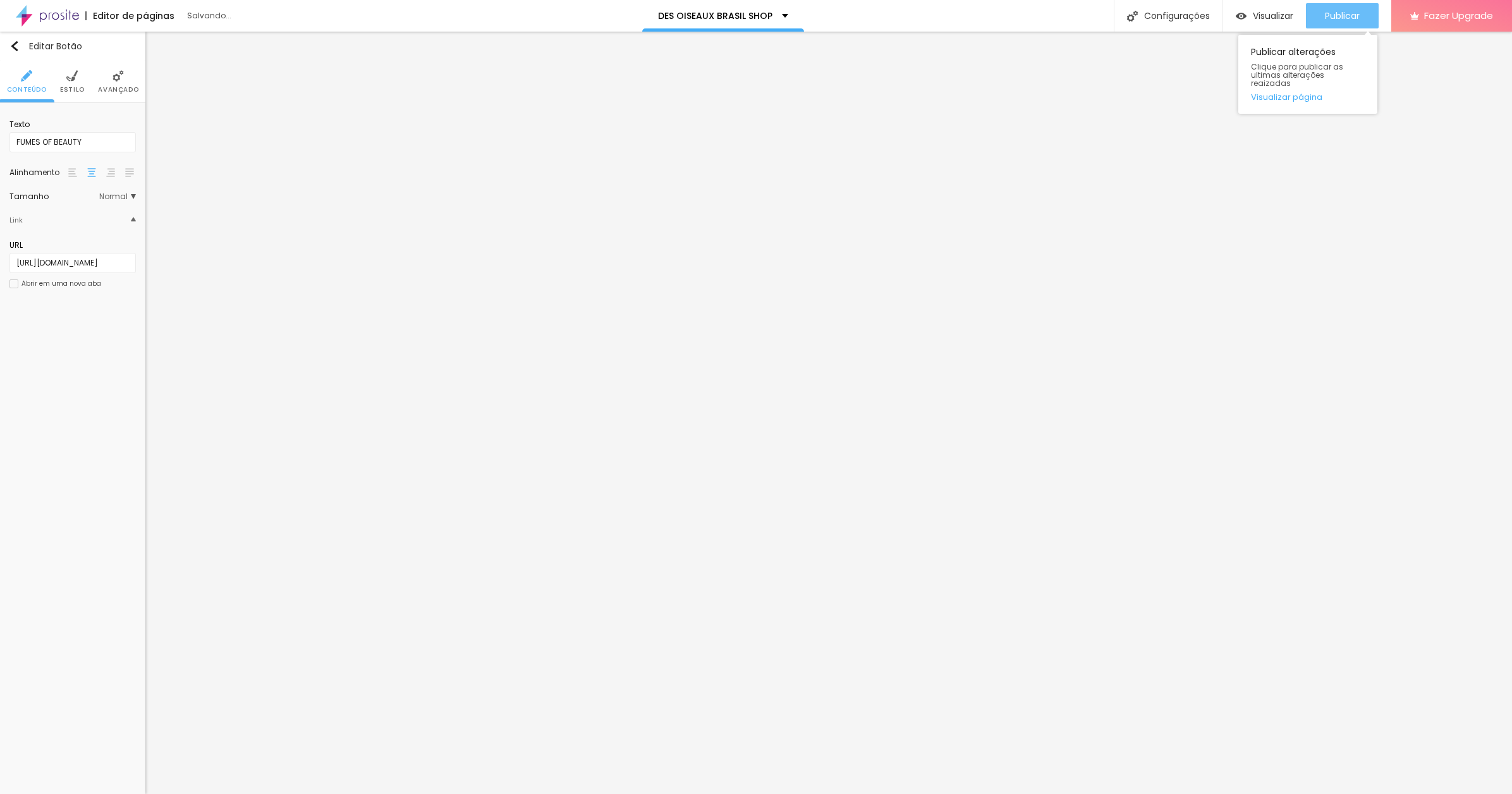
click at [1344, 7] on div "Publicar" at bounding box center [1342, 16] width 35 height 25
click at [1271, 11] on span "Visualizar" at bounding box center [1273, 16] width 40 height 10
click at [1263, 16] on span "Visualizar" at bounding box center [1273, 16] width 40 height 10
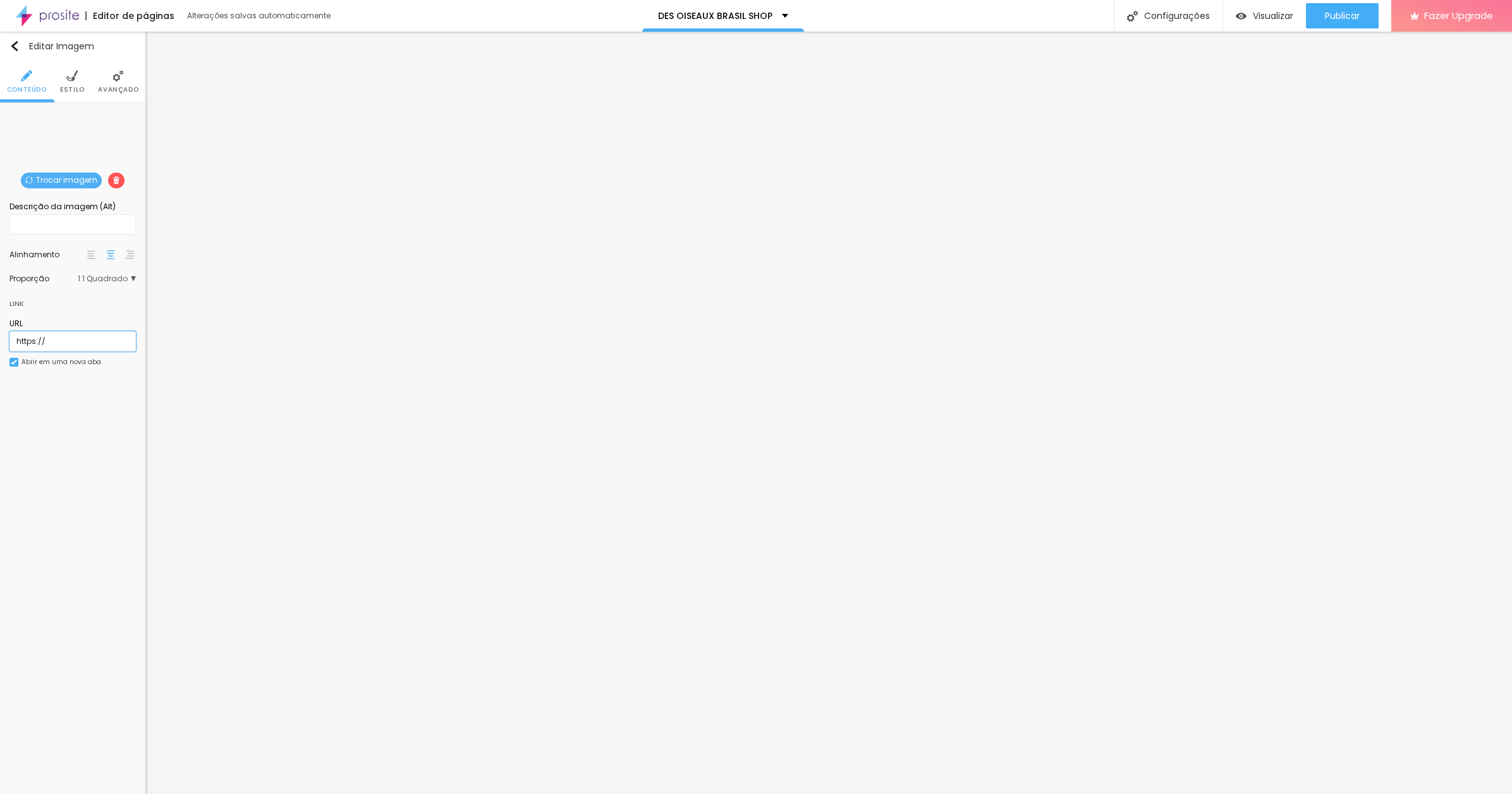
drag, startPoint x: 61, startPoint y: 340, endPoint x: 14, endPoint y: 339, distance: 47.0
click at [5, 337] on div "Trocar imagem Descrição da imagem (Alt) Alinhamento Proporção 1:1 Quadrado Cine…" at bounding box center [73, 248] width 146 height 288
paste input "[DOMAIN_NAME][URL]"
type input "[URL][DOMAIN_NAME]"
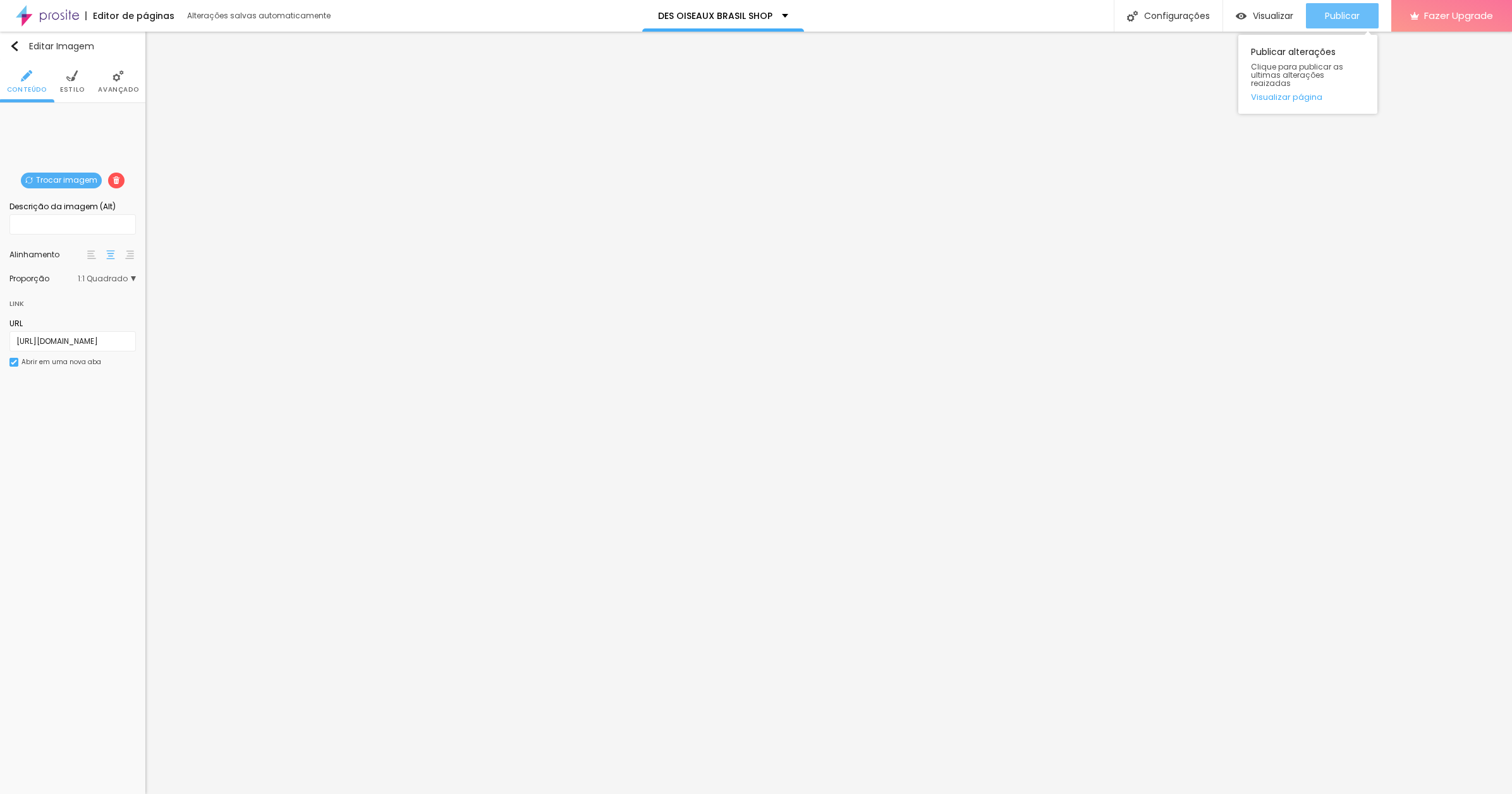
click at [1349, 13] on span "Publicar" at bounding box center [1342, 16] width 35 height 10
click at [1270, 14] on span "Visualizar" at bounding box center [1273, 16] width 40 height 10
